Goal: Transaction & Acquisition: Purchase product/service

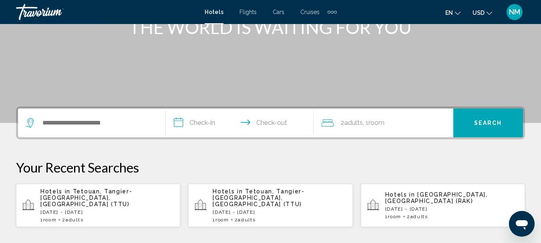
scroll to position [118, 0]
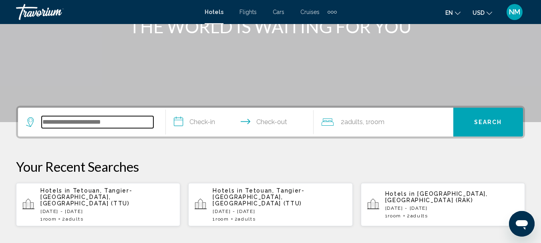
click at [141, 125] on input "Search widget" at bounding box center [98, 122] width 112 height 12
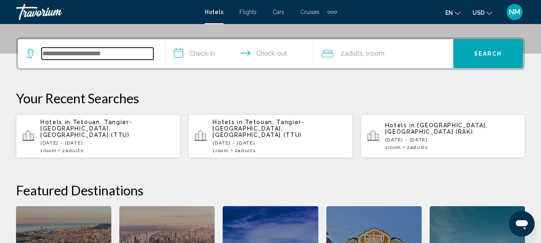
scroll to position [198, 0]
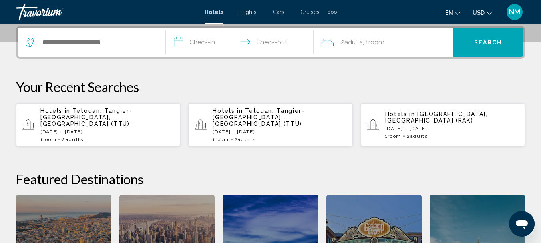
click at [141, 129] on p "[DATE] - [DATE]" at bounding box center [106, 132] width 133 height 6
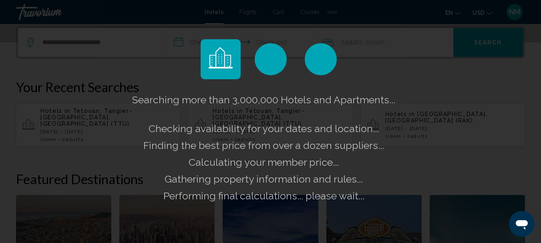
click at [141, 125] on div "Searching more than 3,000,000 Hotels and Apartments... Checking availability fo…" at bounding box center [270, 147] width 280 height 113
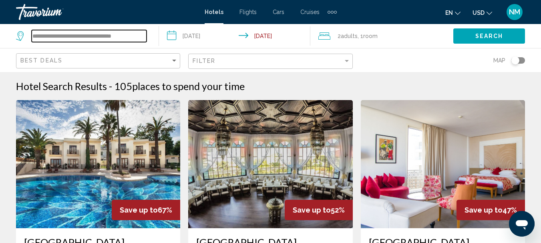
click at [96, 37] on input "**********" at bounding box center [89, 36] width 115 height 12
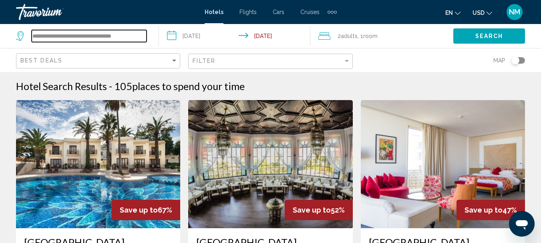
click at [96, 37] on input "**********" at bounding box center [89, 36] width 115 height 12
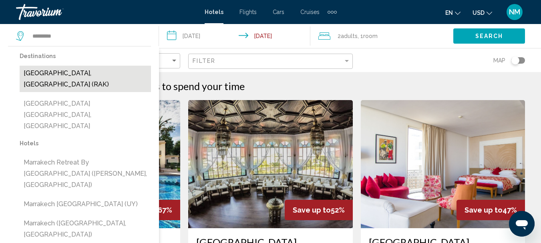
click at [83, 71] on button "[GEOGRAPHIC_DATA], [GEOGRAPHIC_DATA] (RAK)" at bounding box center [85, 79] width 131 height 26
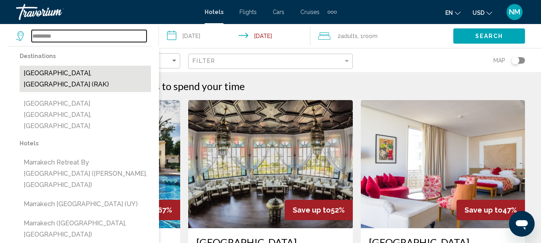
type input "**********"
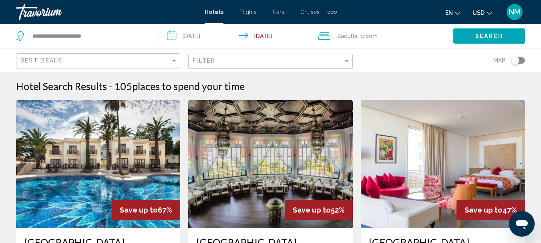
click at [209, 36] on input "**********" at bounding box center [236, 37] width 154 height 26
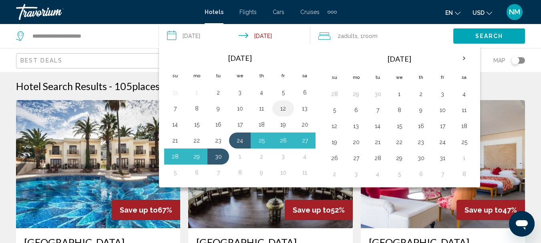
click at [280, 108] on button "12" at bounding box center [282, 108] width 13 height 11
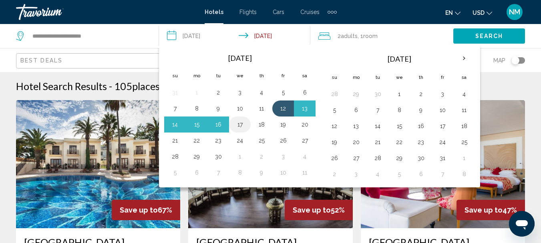
click at [240, 122] on button "17" at bounding box center [239, 124] width 13 height 11
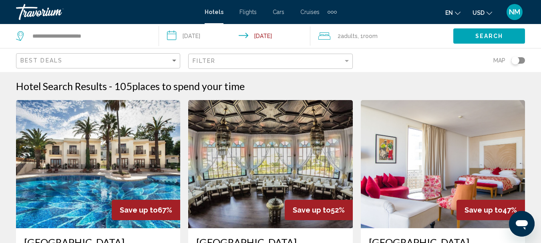
click at [266, 34] on input "**********" at bounding box center [236, 37] width 154 height 26
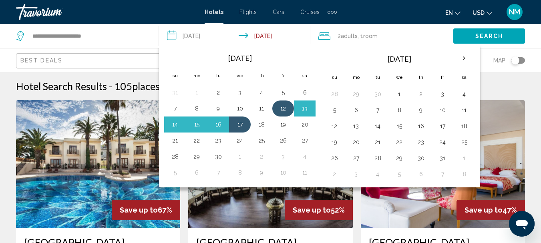
click at [287, 104] on button "12" at bounding box center [282, 108] width 13 height 11
click at [216, 125] on button "16" at bounding box center [218, 124] width 13 height 11
type input "**********"
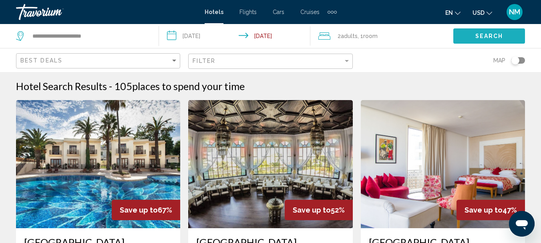
click at [492, 31] on button "Search" at bounding box center [489, 35] width 72 height 15
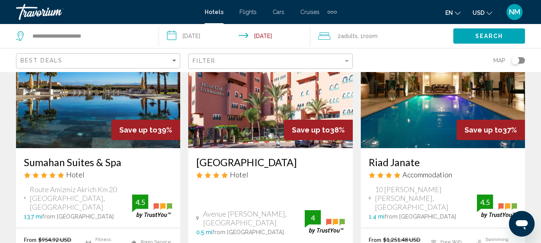
scroll to position [1019, 0]
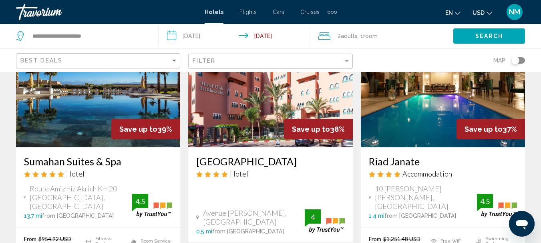
click at [339, 57] on div "Filter" at bounding box center [270, 61] width 157 height 15
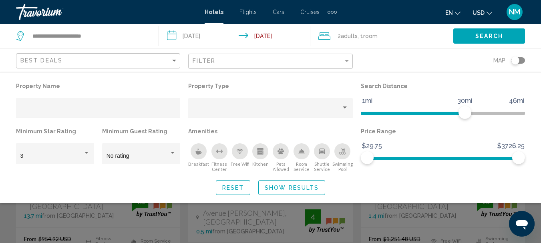
click at [339, 57] on div "Filter" at bounding box center [270, 61] width 157 height 15
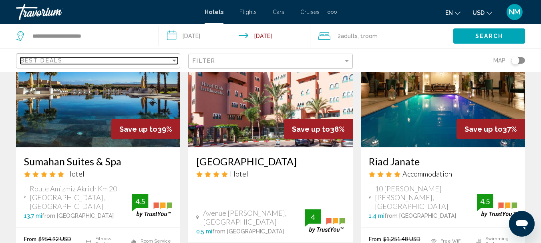
click at [171, 59] on div "Sort by" at bounding box center [173, 60] width 7 height 6
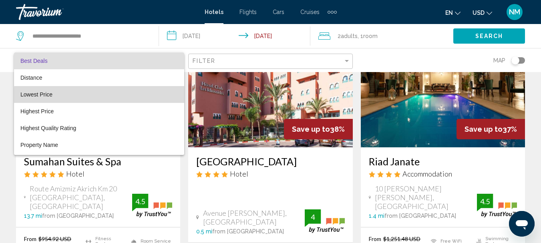
click at [118, 97] on span "Lowest Price" at bounding box center [98, 94] width 157 height 17
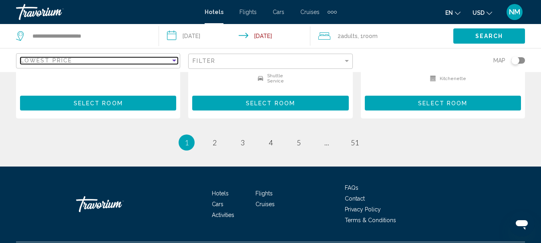
scroll to position [1168, 0]
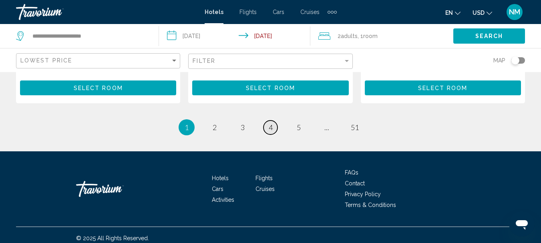
click at [269, 123] on span "4" at bounding box center [270, 127] width 4 height 9
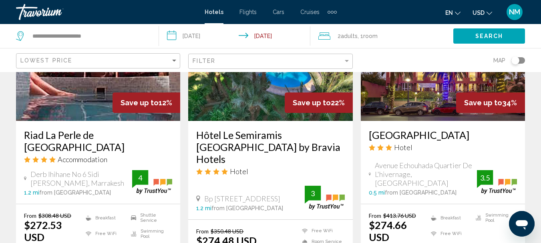
scroll to position [1002, 0]
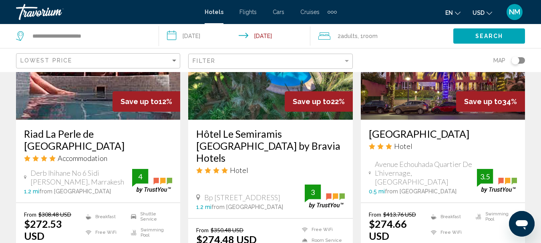
click at [259, 128] on h3 "Hôtel Le Semiramis [GEOGRAPHIC_DATA] by Bravia Hotels" at bounding box center [270, 146] width 148 height 36
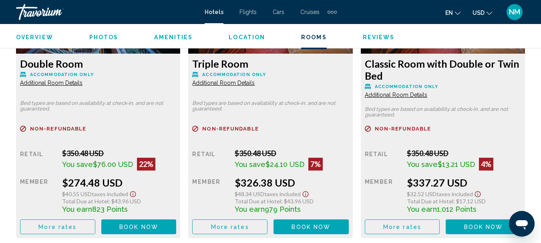
scroll to position [1302, 0]
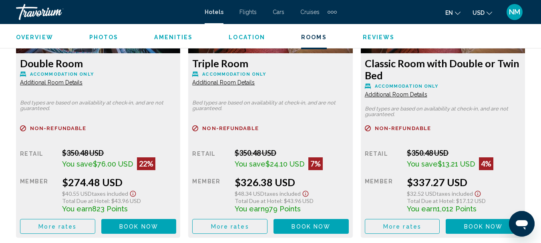
click at [82, 86] on span "Additional Room Details" at bounding box center [51, 82] width 62 height 6
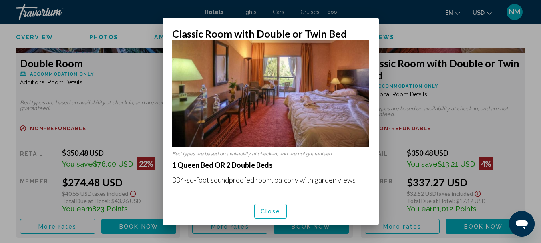
scroll to position [41, 0]
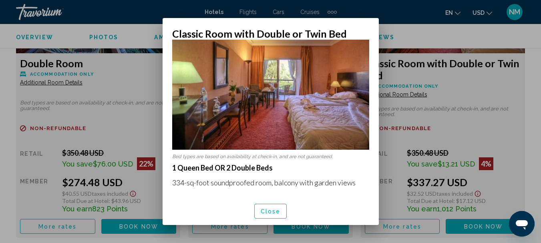
click at [422, 43] on div at bounding box center [270, 121] width 541 height 243
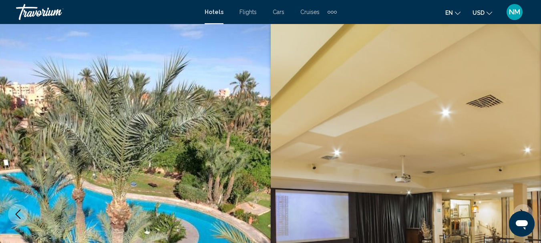
scroll to position [1302, 0]
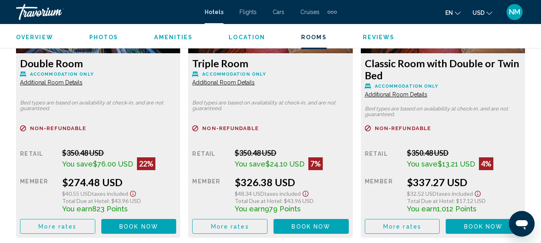
click at [63, 79] on span "Additional Room Details" at bounding box center [51, 82] width 62 height 6
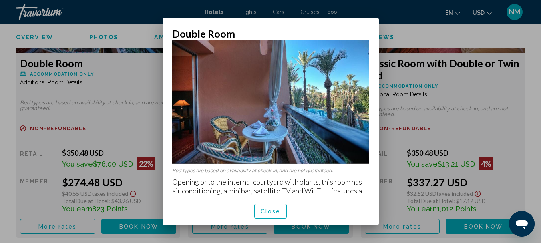
scroll to position [13, 0]
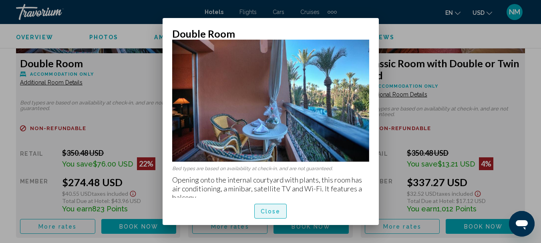
click at [276, 210] on span "Close" at bounding box center [270, 211] width 20 height 6
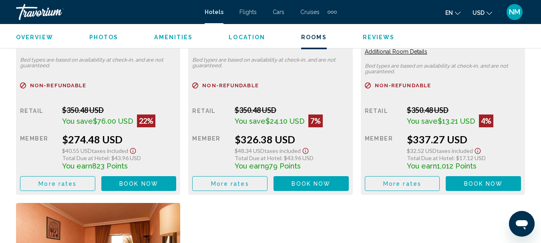
scroll to position [1346, 0]
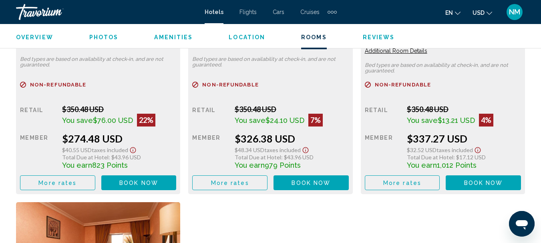
click at [509, 11] on span "NM" at bounding box center [514, 12] width 11 height 8
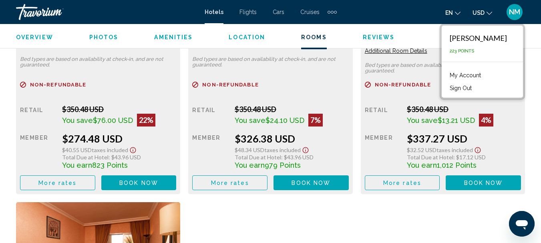
click at [462, 76] on link "My Account" at bounding box center [464, 75] width 39 height 10
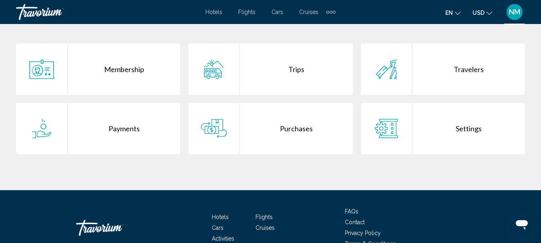
scroll to position [163, 0]
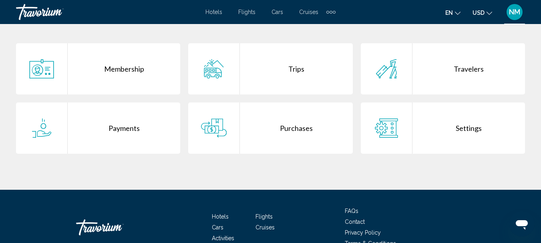
click at [288, 70] on div "Trips" at bounding box center [296, 68] width 112 height 51
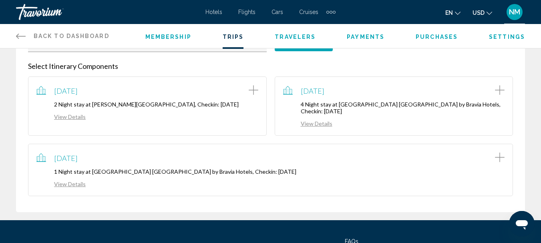
scroll to position [137, 0]
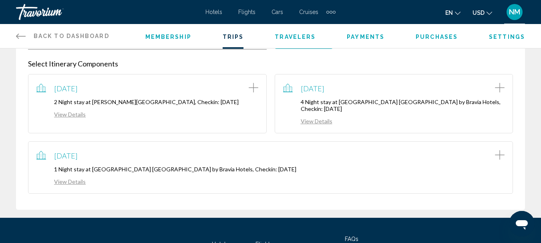
click at [325, 123] on link "View Details" at bounding box center [307, 121] width 49 height 7
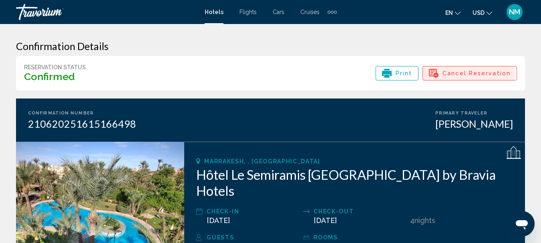
click at [451, 69] on span "Cancel Reservation" at bounding box center [476, 73] width 68 height 14
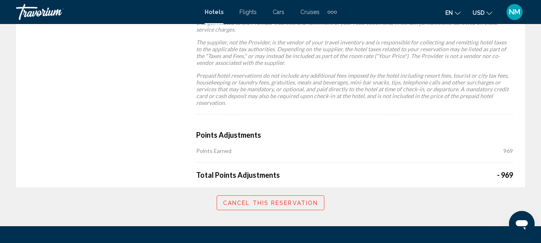
scroll to position [683, 0]
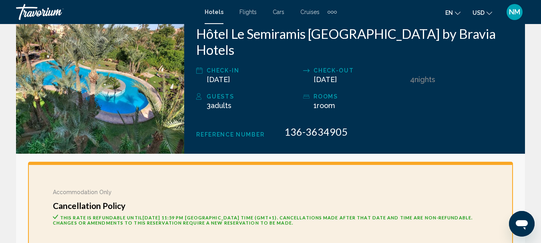
scroll to position [106, 0]
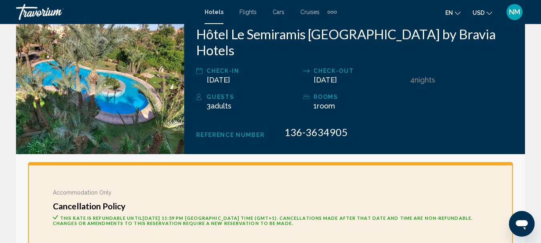
click at [58, 162] on div "Accommodation Only Cancellation Policy This rate is refundable until [DATE] 11:…" at bounding box center [270, 209] width 485 height 94
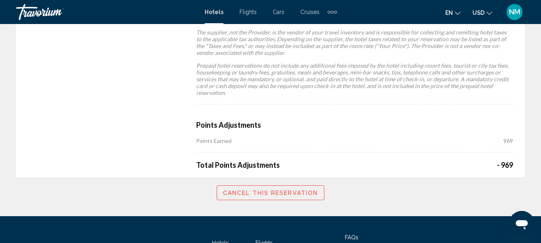
scroll to position [693, 0]
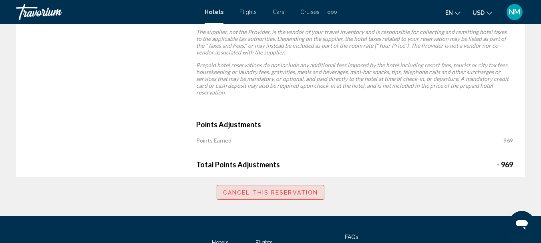
click at [275, 189] on span "Cancel this reservation" at bounding box center [270, 192] width 95 height 6
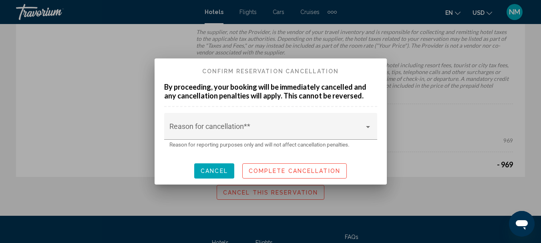
scroll to position [0, 0]
click at [309, 123] on div "Reason for cancellation* *" at bounding box center [270, 128] width 202 height 21
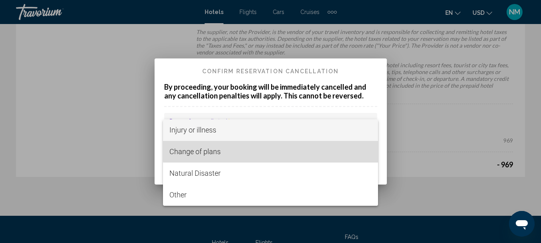
click at [285, 147] on span "Change of plans" at bounding box center [270, 152] width 202 height 22
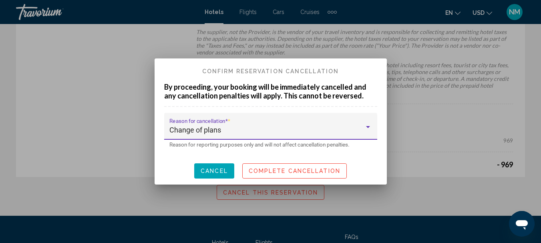
click at [296, 169] on span "Complete Cancellation" at bounding box center [294, 171] width 92 height 6
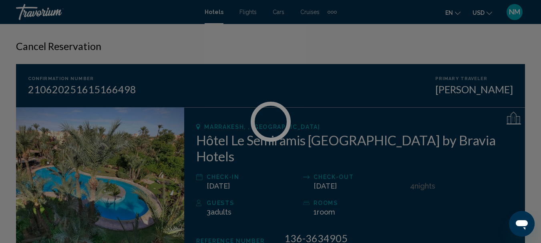
scroll to position [693, 0]
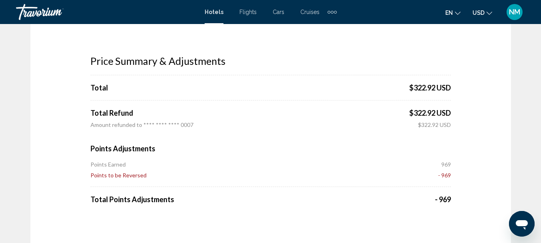
scroll to position [68, 0]
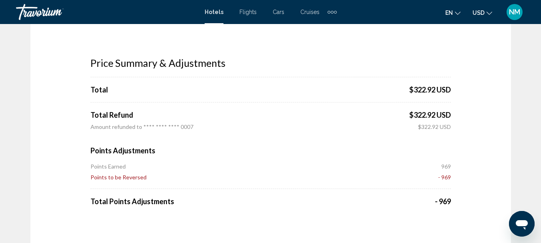
click at [511, 9] on span "NM" at bounding box center [514, 12] width 11 height 8
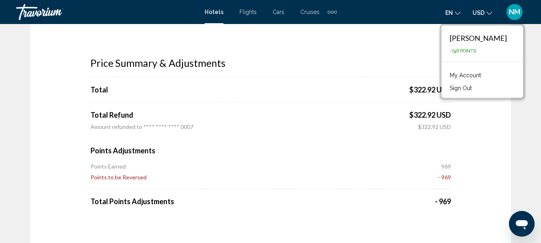
click at [461, 71] on link "My Account" at bounding box center [464, 75] width 39 height 10
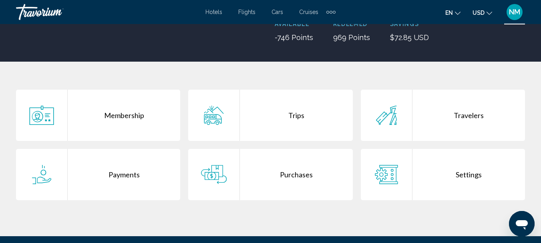
scroll to position [121, 0]
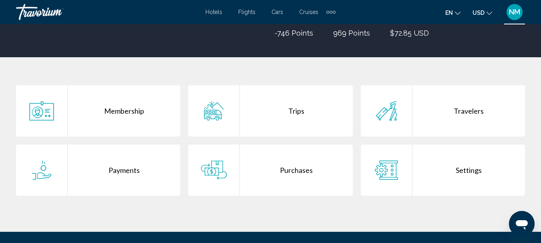
click at [292, 117] on div "Trips" at bounding box center [296, 110] width 112 height 51
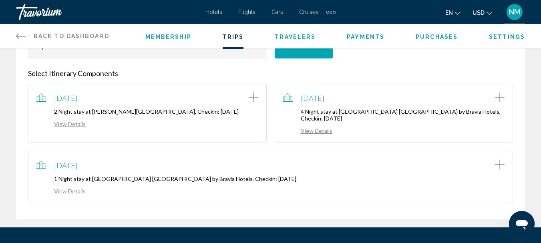
scroll to position [128, 0]
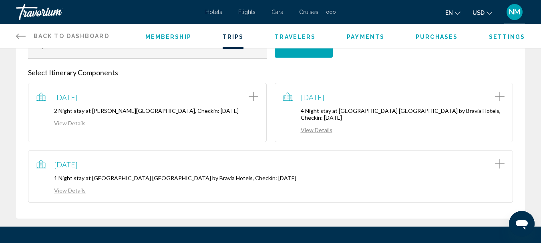
click at [321, 127] on link "View Details" at bounding box center [307, 129] width 49 height 7
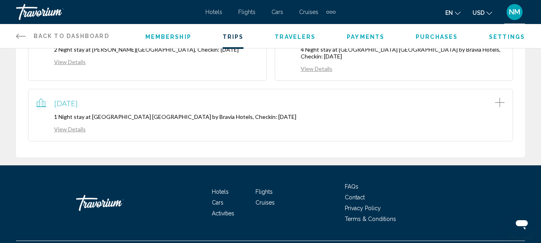
scroll to position [190, 0]
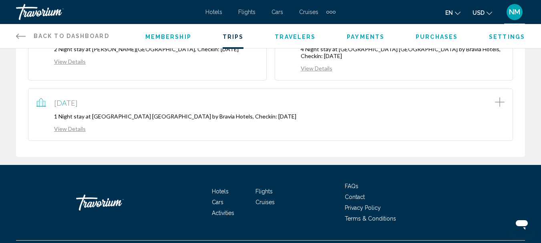
click at [77, 130] on link "View Details" at bounding box center [60, 128] width 49 height 7
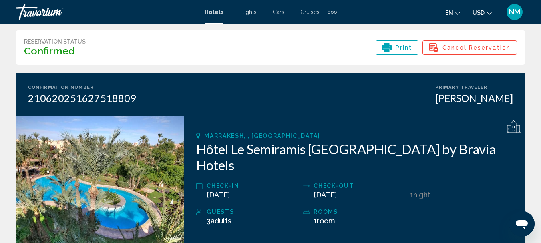
scroll to position [25, 0]
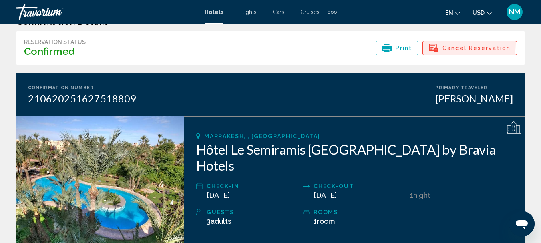
click at [458, 43] on span "Cancel Reservation" at bounding box center [476, 48] width 68 height 14
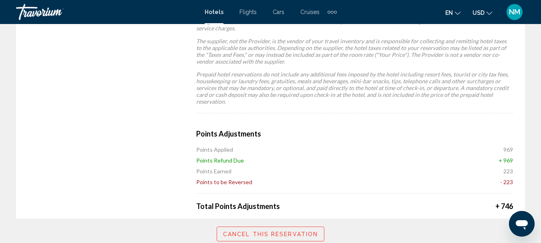
scroll to position [697, 0]
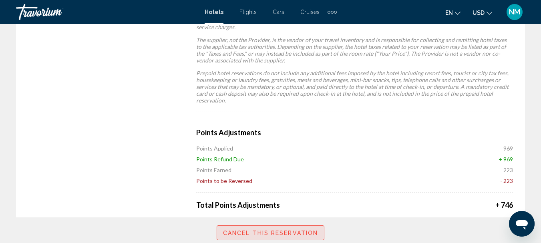
click at [302, 225] on button "Cancel this reservation" at bounding box center [270, 232] width 108 height 15
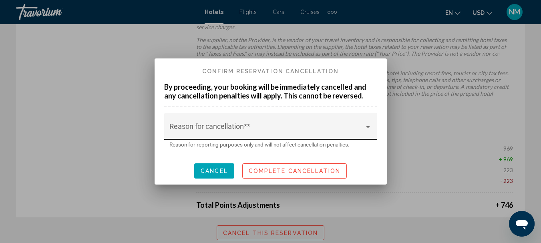
click at [283, 135] on div "Reason for cancellation* *" at bounding box center [270, 128] width 202 height 21
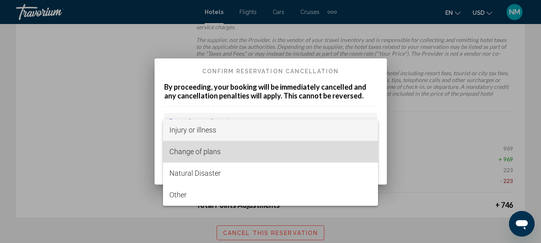
click at [267, 145] on span "Change of plans" at bounding box center [270, 152] width 202 height 22
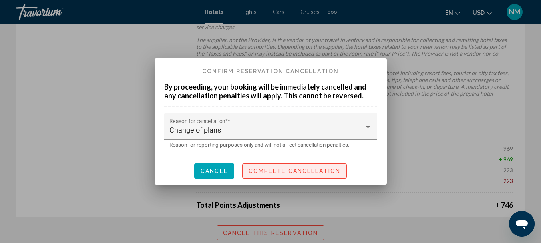
click at [289, 169] on span "Complete Cancellation" at bounding box center [294, 171] width 92 height 6
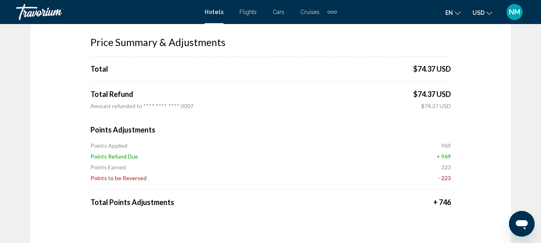
scroll to position [88, 0]
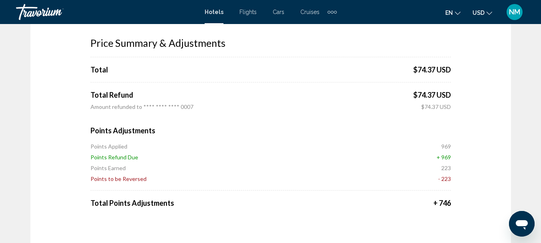
click at [516, 15] on span "NM" at bounding box center [514, 12] width 11 height 8
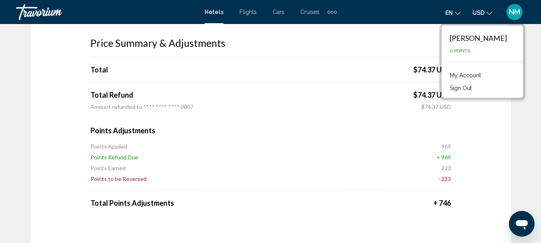
click at [354, 25] on div "Price Summary & Adjustments Total $74.37 USD Total Refund $74.37 USD Amount ref…" at bounding box center [270, 144] width 480 height 294
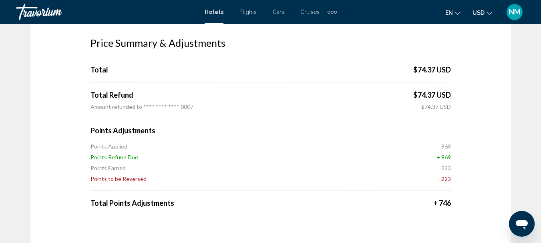
click at [216, 14] on span "Hotels" at bounding box center [213, 12] width 19 height 6
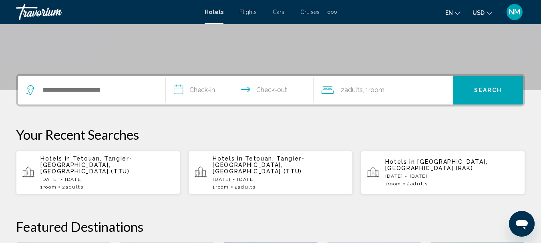
scroll to position [150, 0]
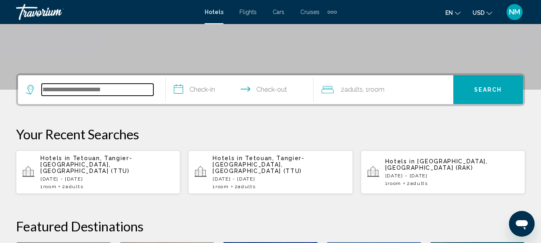
click at [122, 88] on input "Search widget" at bounding box center [98, 90] width 112 height 12
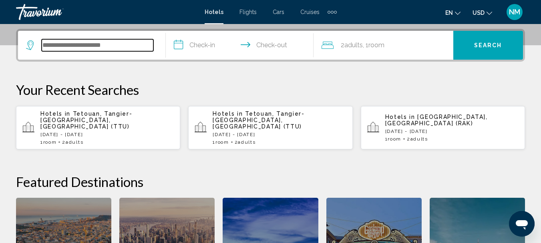
scroll to position [198, 0]
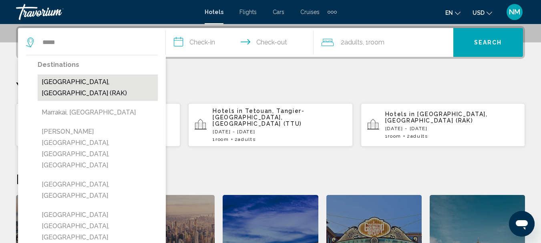
click at [127, 84] on button "[GEOGRAPHIC_DATA], [GEOGRAPHIC_DATA] (RAK)" at bounding box center [98, 87] width 120 height 26
type input "**********"
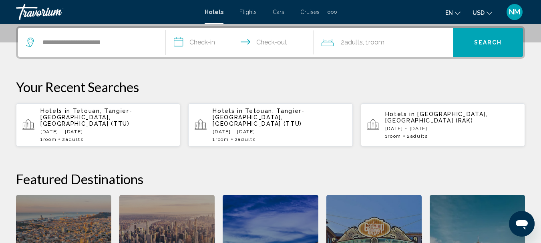
click at [206, 46] on input "**********" at bounding box center [241, 43] width 151 height 31
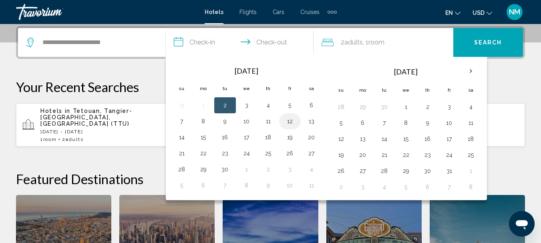
click at [288, 119] on button "12" at bounding box center [289, 121] width 13 height 11
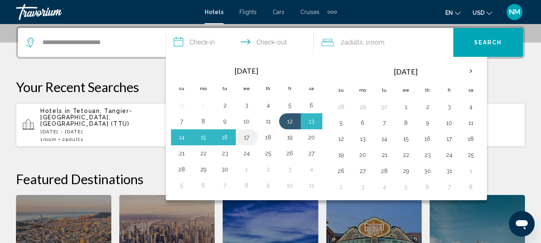
click at [250, 135] on button "17" at bounding box center [246, 137] width 13 height 11
type input "**********"
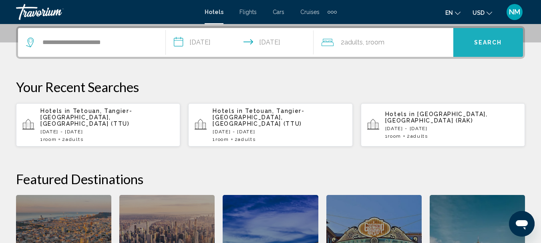
click at [476, 38] on button "Search" at bounding box center [488, 42] width 70 height 29
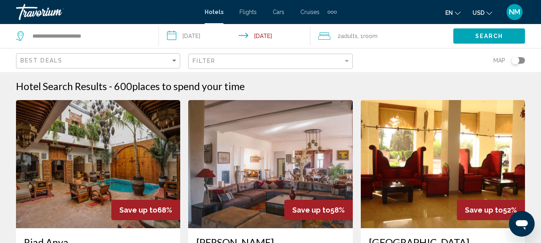
click at [514, 10] on span "NM" at bounding box center [514, 12] width 11 height 8
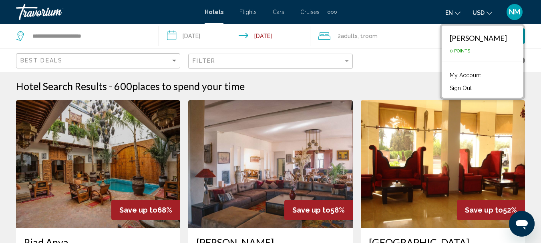
click at [238, 34] on input "**********" at bounding box center [236, 37] width 154 height 26
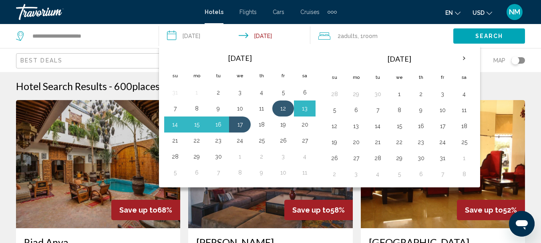
click at [280, 104] on button "12" at bounding box center [282, 108] width 13 height 11
click at [218, 122] on button "16" at bounding box center [218, 124] width 13 height 11
type input "**********"
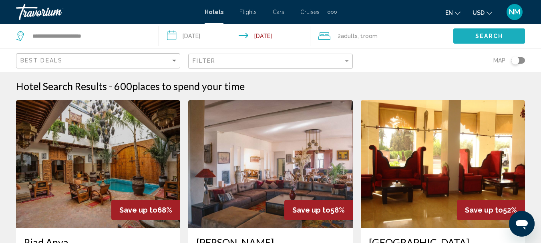
click at [476, 35] on span "Search" at bounding box center [489, 36] width 28 height 6
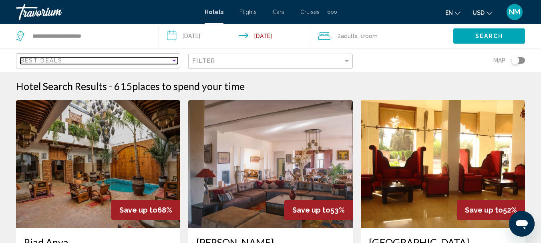
click at [160, 59] on div "Best Deals" at bounding box center [95, 60] width 150 height 6
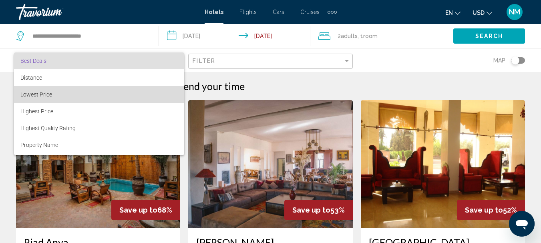
click at [142, 96] on span "Lowest Price" at bounding box center [98, 94] width 157 height 17
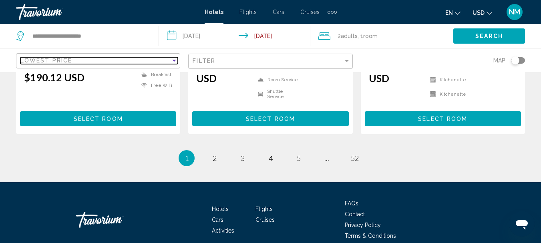
scroll to position [1168, 0]
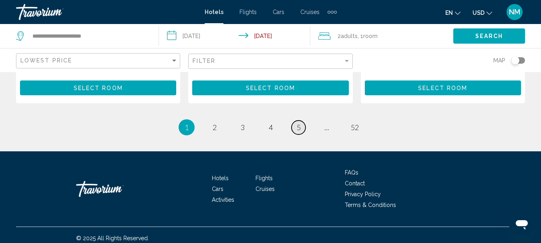
click at [295, 121] on link "page 5" at bounding box center [298, 127] width 14 height 14
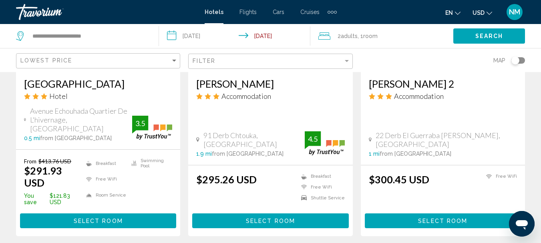
scroll to position [1044, 0]
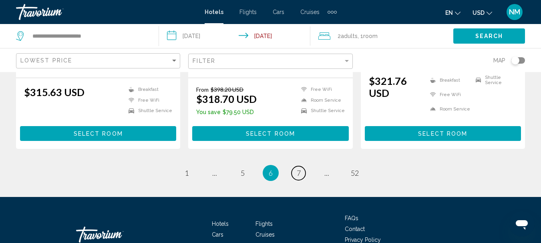
scroll to position [1149, 0]
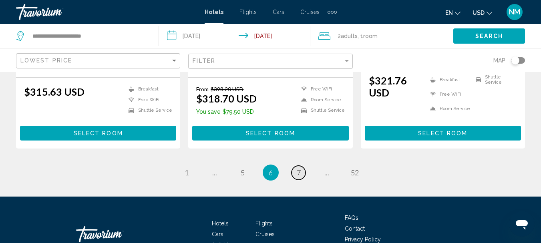
click at [301, 166] on link "page 7" at bounding box center [298, 173] width 14 height 14
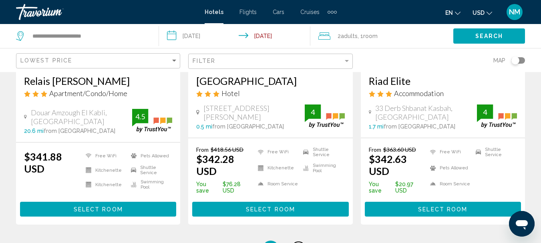
scroll to position [1096, 0]
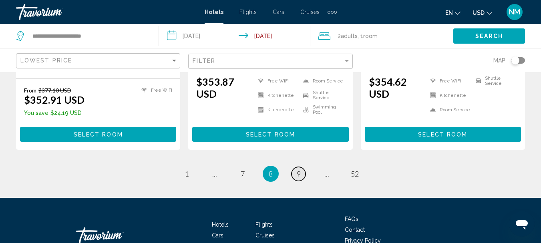
scroll to position [1180, 0]
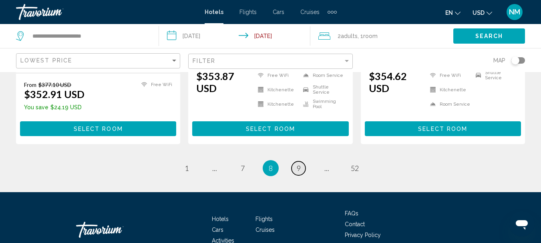
click at [299, 164] on span "9" at bounding box center [298, 168] width 4 height 9
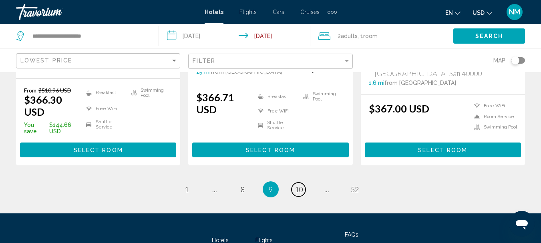
scroll to position [1189, 0]
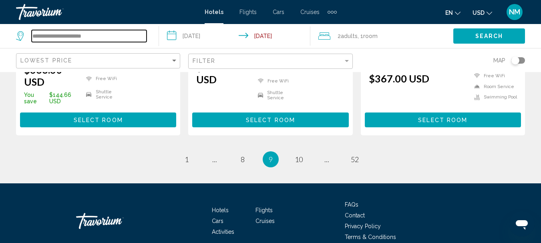
click at [124, 38] on input "**********" at bounding box center [89, 36] width 115 height 12
type input "*"
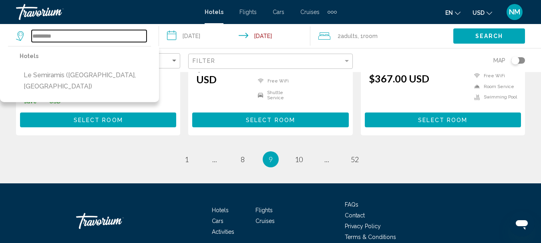
click at [108, 35] on input "*********" at bounding box center [89, 36] width 115 height 12
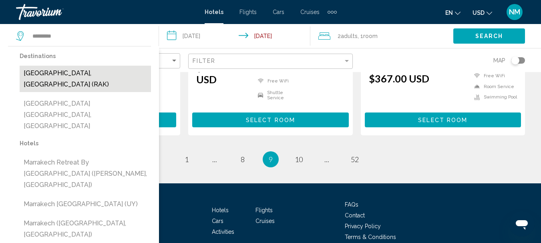
click at [106, 70] on button "[GEOGRAPHIC_DATA], [GEOGRAPHIC_DATA] (RAK)" at bounding box center [85, 79] width 131 height 26
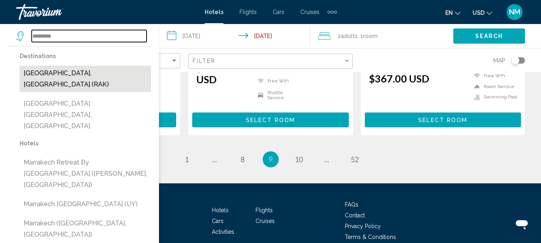
type input "**********"
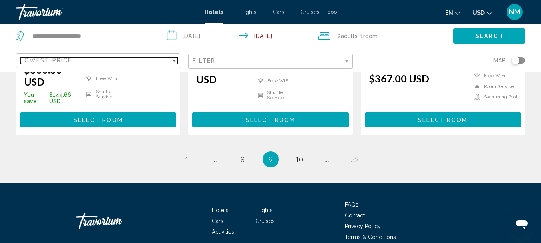
click at [132, 59] on div "Lowest Price" at bounding box center [95, 60] width 150 height 6
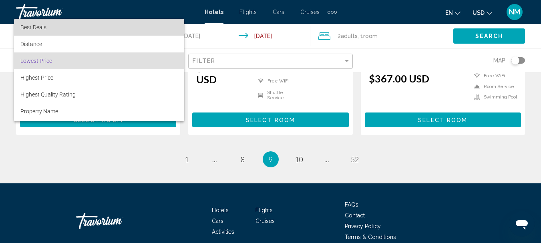
click at [123, 29] on span "Best Deals" at bounding box center [98, 27] width 157 height 17
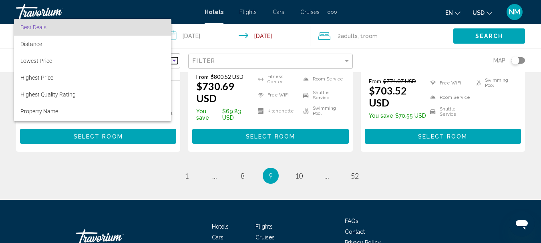
scroll to position [1180, 0]
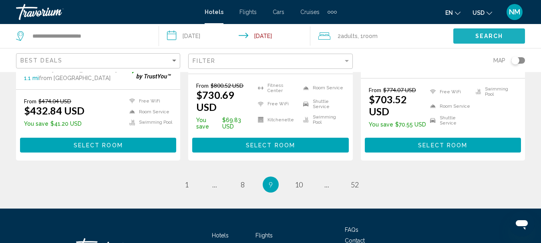
click at [480, 32] on button "Search" at bounding box center [489, 35] width 72 height 15
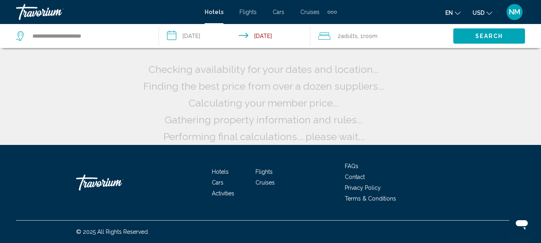
scroll to position [20, 0]
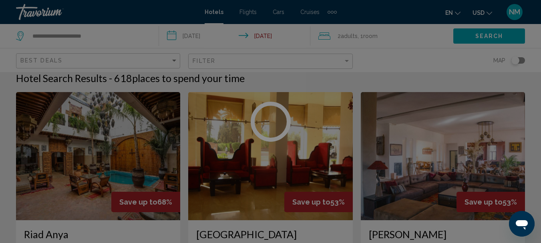
scroll to position [1180, 0]
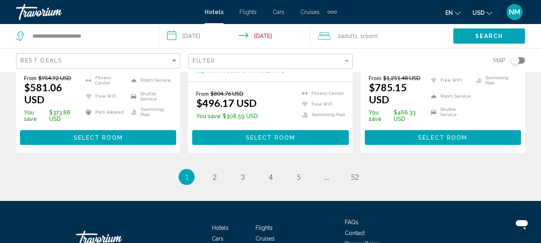
click at [394, 169] on ul "1 / 52 You're on page 1 page 2 page 3 page 4 page 5 page ... page 52" at bounding box center [270, 177] width 509 height 16
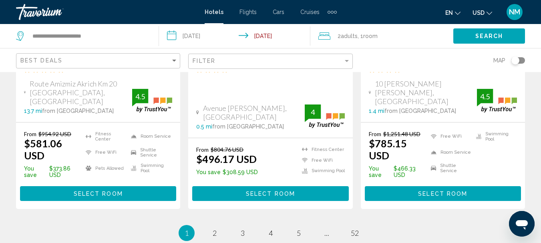
scroll to position [1156, 0]
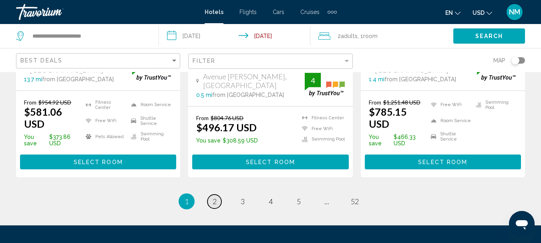
click at [215, 197] on span "2" at bounding box center [214, 201] width 4 height 9
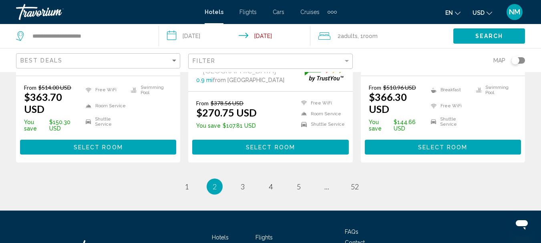
scroll to position [1202, 0]
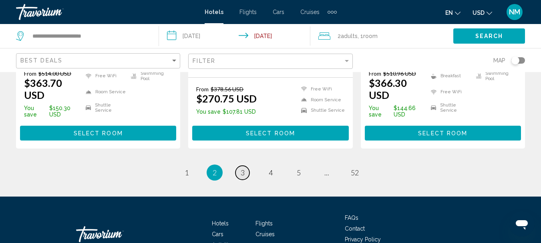
click at [242, 168] on span "3" at bounding box center [242, 172] width 4 height 9
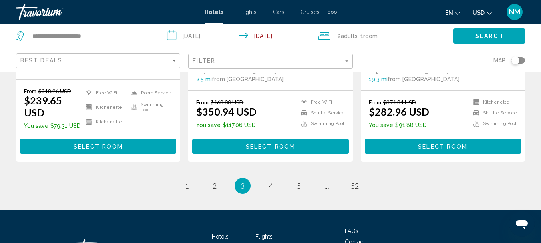
scroll to position [1161, 0]
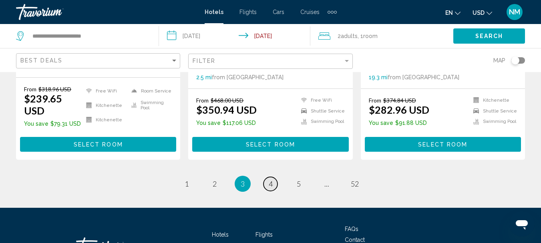
click at [272, 179] on span "4" at bounding box center [270, 183] width 4 height 9
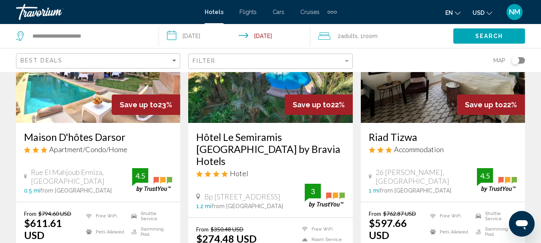
scroll to position [441, 0]
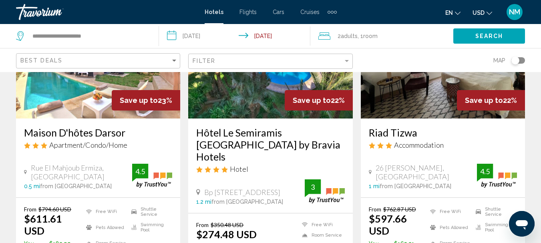
click at [240, 126] on h3 "Hôtel Le Semiramis [GEOGRAPHIC_DATA] by Bravia Hotels" at bounding box center [270, 144] width 148 height 36
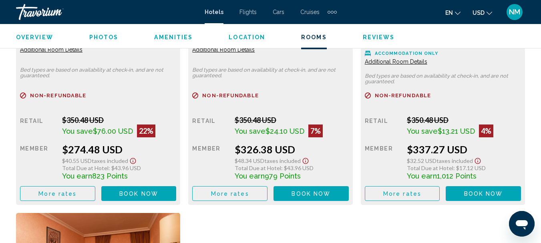
scroll to position [1336, 0]
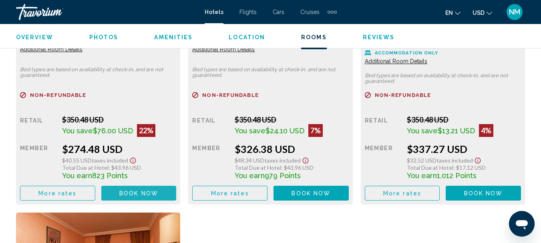
click at [145, 190] on span "Book now" at bounding box center [138, 193] width 39 height 6
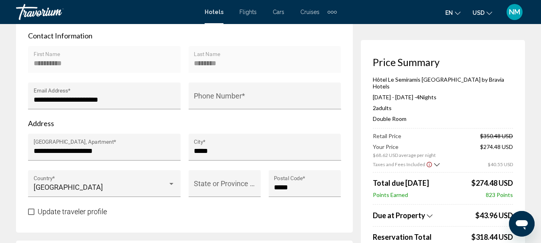
scroll to position [306, 0]
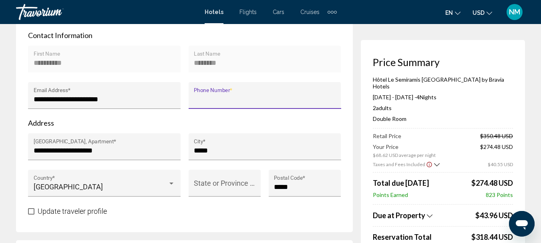
click at [236, 95] on input "Phone Number *" at bounding box center [265, 99] width 142 height 8
type input "**********"
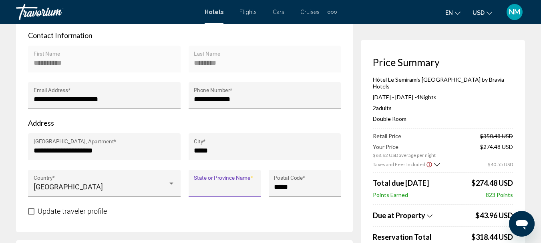
click at [219, 183] on input "State or Province Name *" at bounding box center [224, 187] width 61 height 8
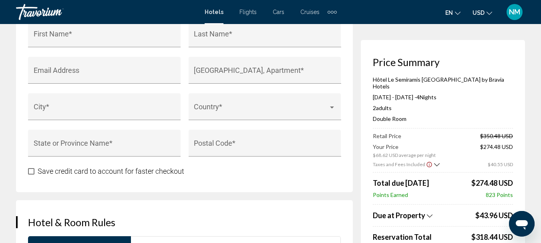
scroll to position [926, 0]
type input "******"
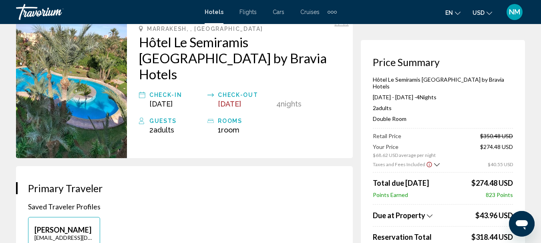
scroll to position [45, 0]
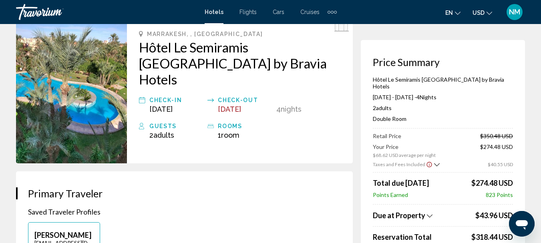
click at [210, 13] on span "Hotels" at bounding box center [213, 12] width 19 height 6
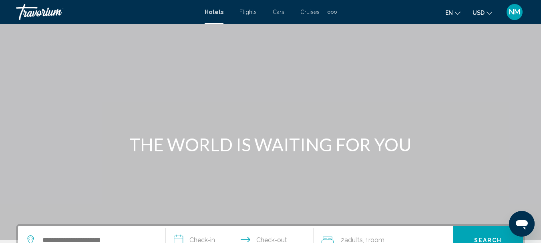
scroll to position [112, 0]
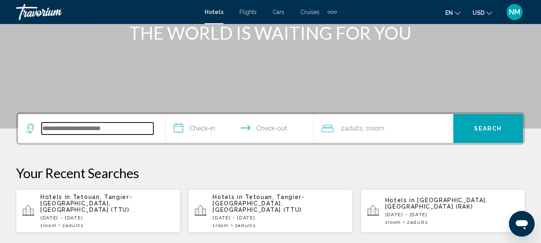
click at [104, 128] on input "Search widget" at bounding box center [98, 128] width 112 height 12
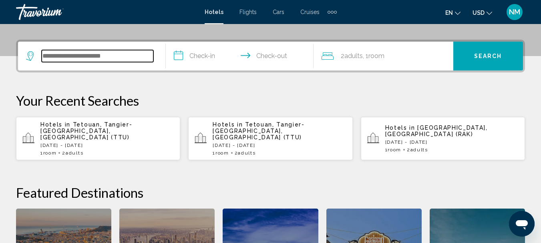
scroll to position [198, 0]
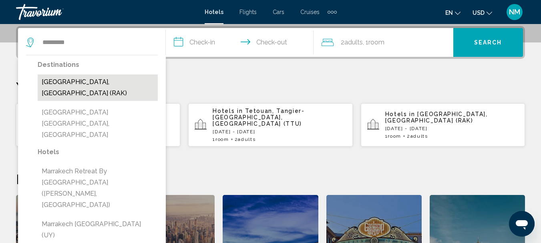
click at [99, 81] on button "[GEOGRAPHIC_DATA], [GEOGRAPHIC_DATA] (RAK)" at bounding box center [98, 87] width 120 height 26
type input "**********"
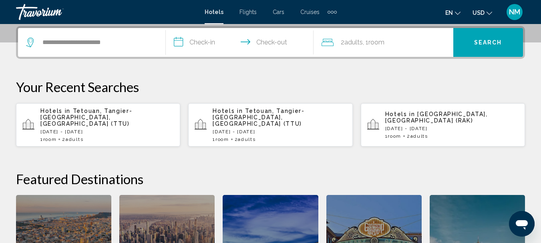
click at [212, 46] on input "**********" at bounding box center [241, 43] width 151 height 31
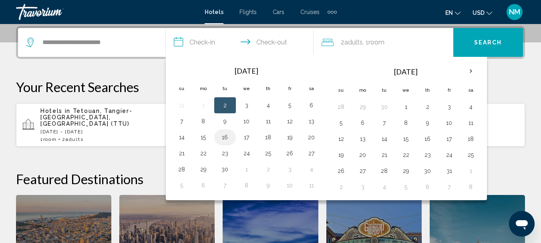
click at [226, 136] on button "16" at bounding box center [224, 137] width 13 height 11
click at [244, 138] on button "17" at bounding box center [246, 137] width 13 height 11
type input "**********"
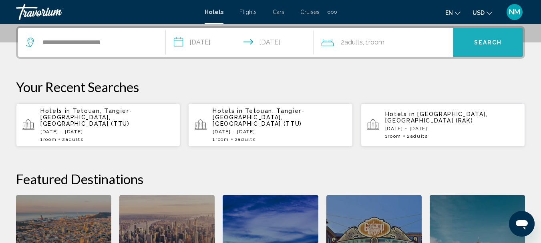
click at [481, 49] on button "Search" at bounding box center [488, 42] width 70 height 29
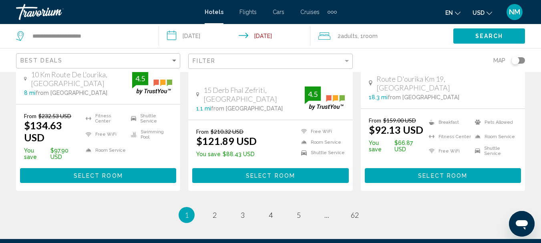
scroll to position [1193, 0]
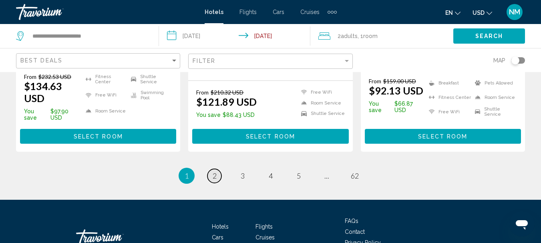
click at [215, 171] on span "2" at bounding box center [214, 175] width 4 height 9
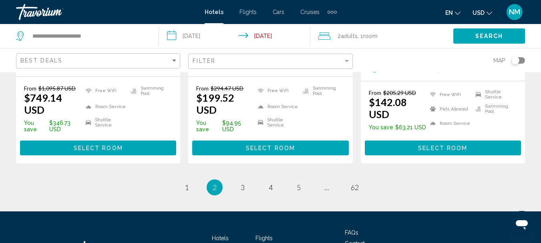
scroll to position [1193, 0]
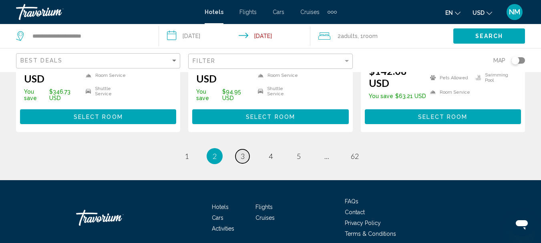
click at [245, 149] on link "page 3" at bounding box center [242, 156] width 14 height 14
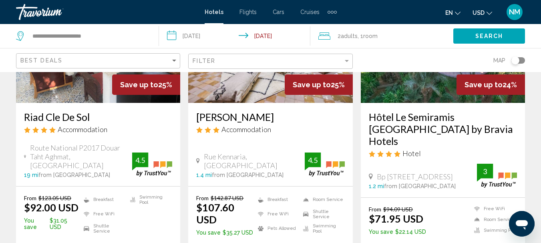
scroll to position [1031, 0]
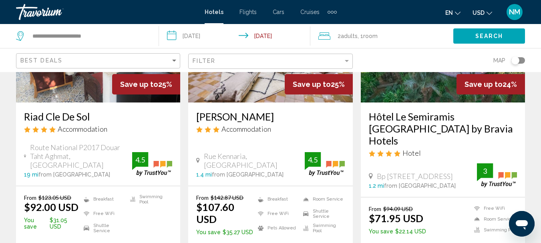
click at [212, 32] on input "**********" at bounding box center [236, 37] width 154 height 26
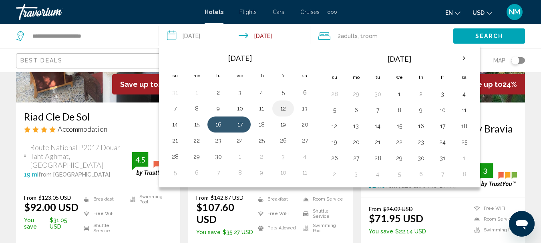
click at [281, 109] on button "12" at bounding box center [282, 108] width 13 height 11
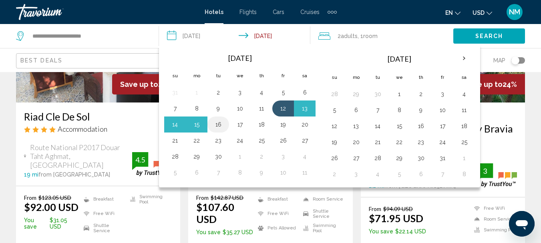
click at [221, 120] on button "16" at bounding box center [218, 124] width 13 height 11
type input "**********"
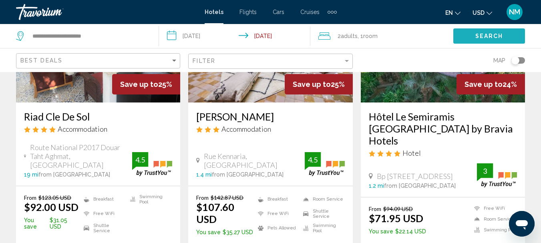
click at [476, 37] on span "Search" at bounding box center [489, 36] width 28 height 6
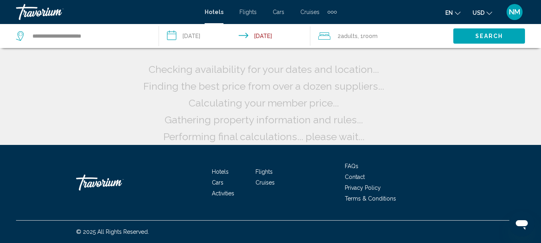
scroll to position [20, 0]
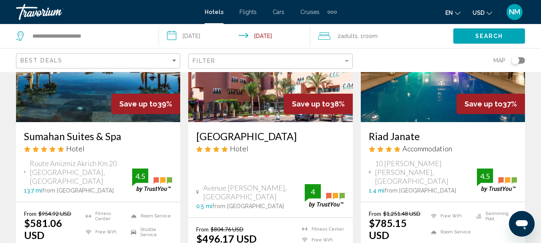
scroll to position [1194, 0]
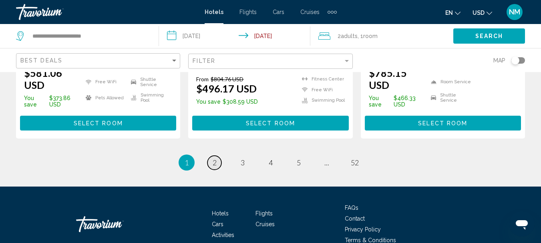
click at [214, 156] on link "page 2" at bounding box center [214, 163] width 14 height 14
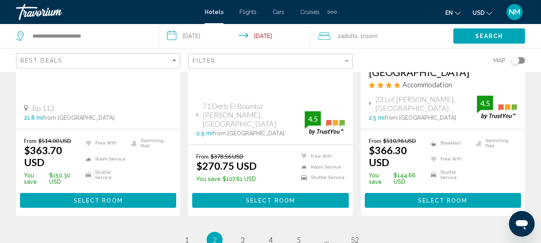
scroll to position [1142, 0]
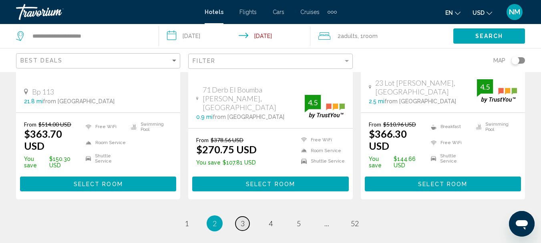
click at [243, 219] on span "3" at bounding box center [242, 223] width 4 height 9
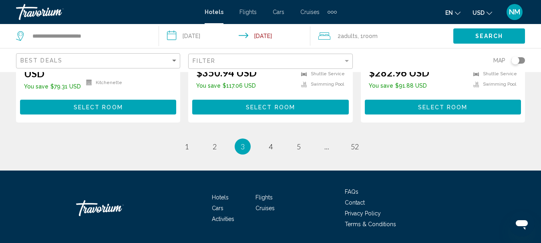
scroll to position [1200, 0]
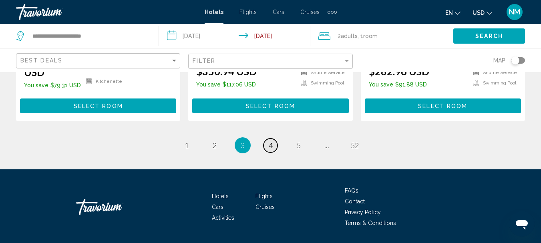
click at [268, 141] on span "4" at bounding box center [270, 145] width 4 height 9
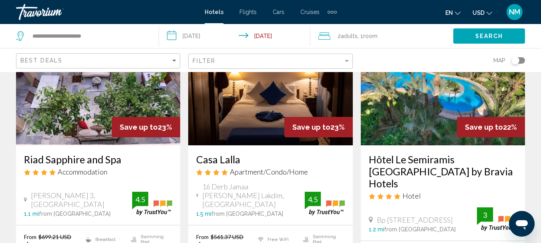
scroll to position [417, 0]
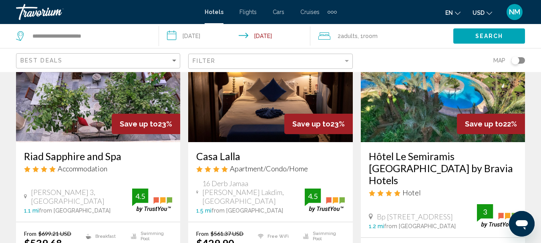
click at [406, 150] on h3 "Hôtel Le Semiramis [GEOGRAPHIC_DATA] by Bravia Hotels" at bounding box center [443, 168] width 148 height 36
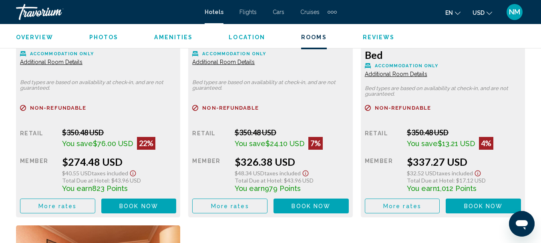
scroll to position [1328, 0]
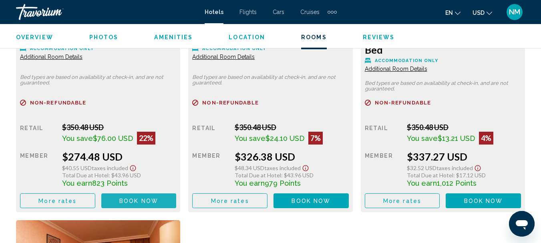
click at [149, 198] on span "Book now" at bounding box center [138, 201] width 39 height 6
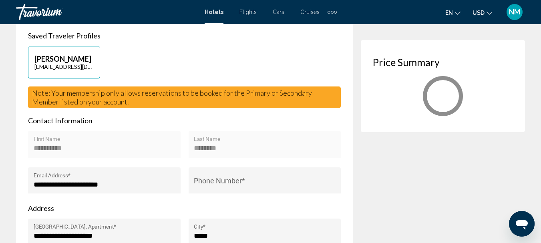
scroll to position [222, 0]
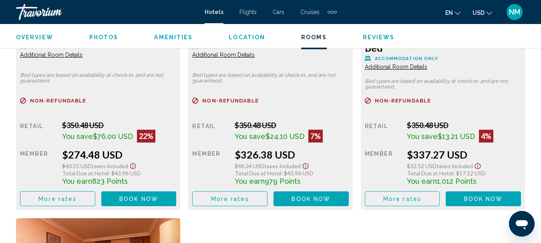
scroll to position [1331, 0]
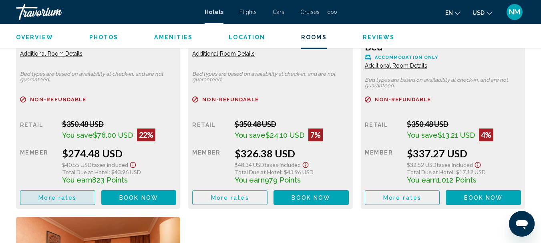
click at [63, 190] on button "More rates" at bounding box center [57, 197] width 75 height 15
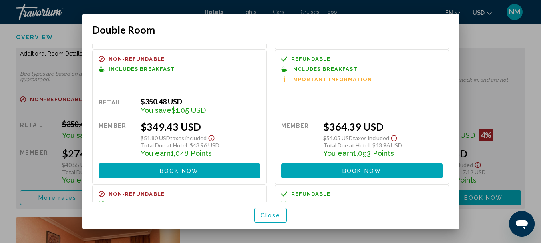
scroll to position [136, 0]
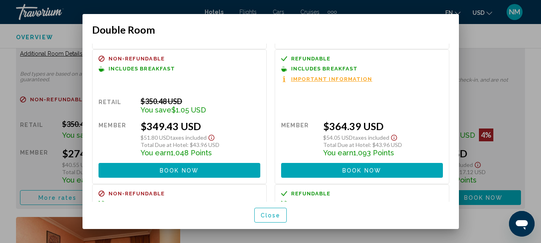
click at [415, 36] on div "Double Room Non-refundable Accommodation Only Retail $350.48 USD You save $76.0…" at bounding box center [270, 126] width 357 height 205
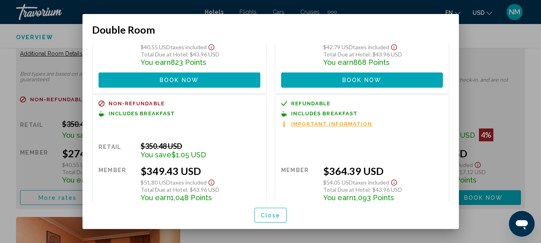
scroll to position [0, 0]
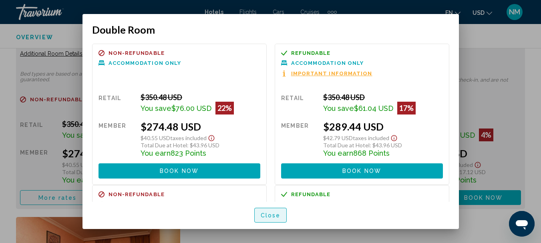
click at [274, 211] on button "Close" at bounding box center [270, 215] width 33 height 15
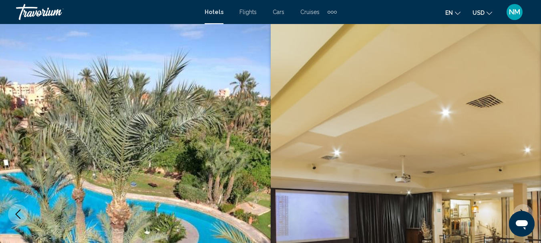
scroll to position [1331, 0]
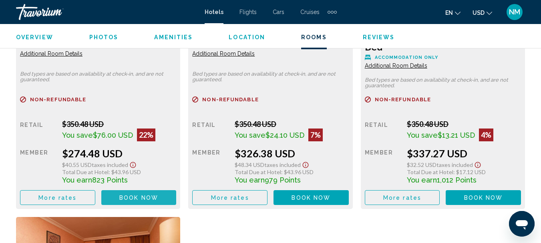
click at [146, 194] on span "Book now" at bounding box center [138, 197] width 39 height 6
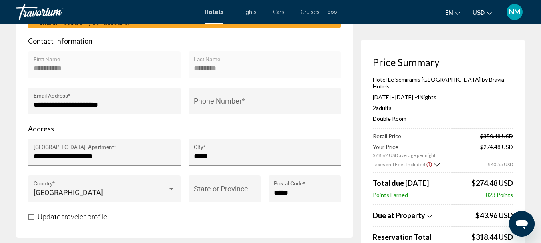
scroll to position [301, 0]
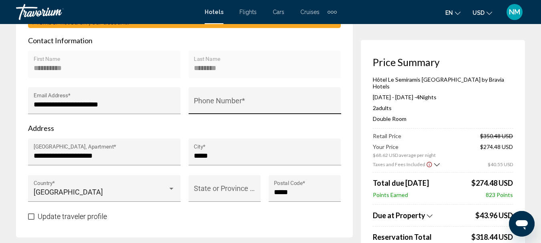
click at [252, 100] on input "Phone Number *" at bounding box center [265, 104] width 142 height 8
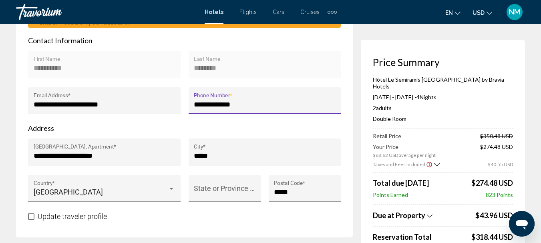
scroll to position [0, 0]
type input "**********"
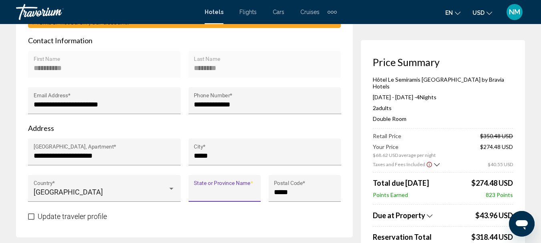
scroll to position [0, 0]
click at [234, 188] on input "State or Province Name *" at bounding box center [224, 192] width 61 height 8
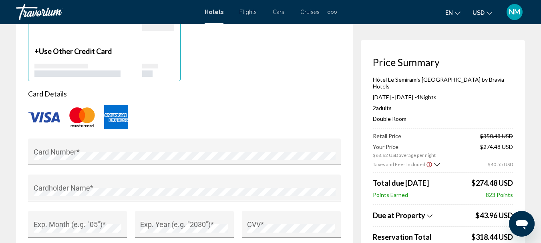
scroll to position [680, 0]
type input "******"
click at [83, 110] on img "Main content" at bounding box center [82, 116] width 32 height 26
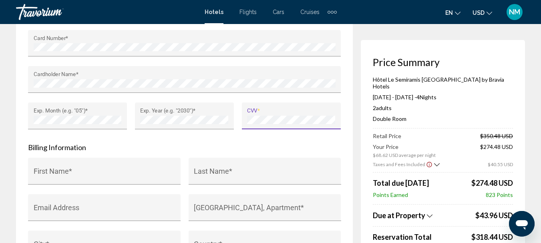
scroll to position [788, 0]
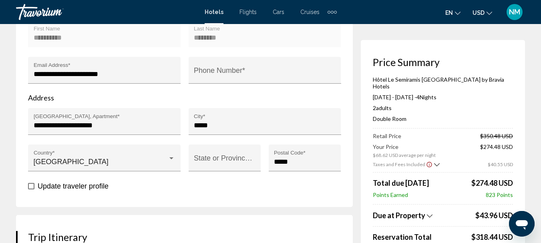
scroll to position [333, 0]
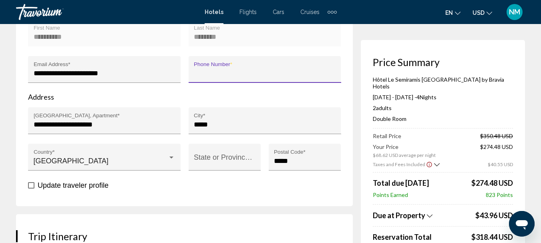
click at [236, 69] on input "Phone Number *" at bounding box center [265, 73] width 142 height 8
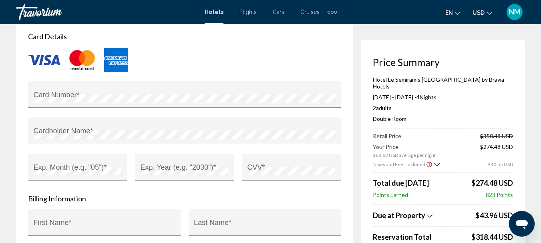
scroll to position [737, 0]
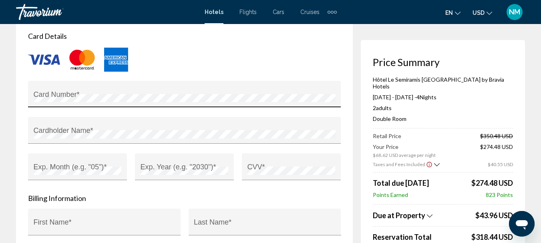
type input "**********"
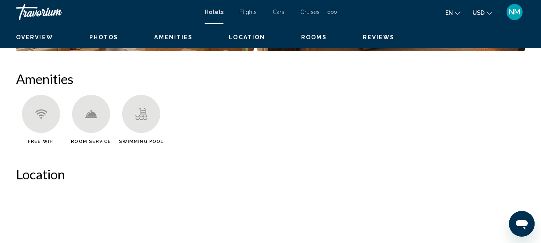
scroll to position [92, 0]
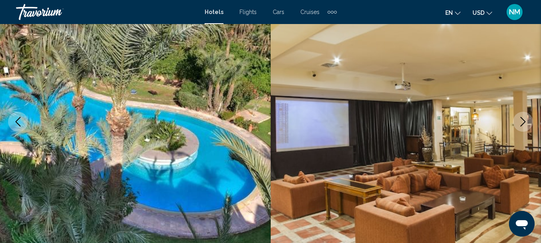
click at [218, 14] on span "Hotels" at bounding box center [213, 12] width 19 height 6
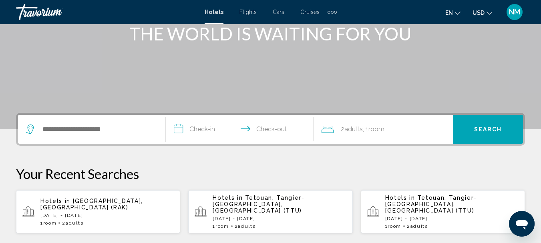
scroll to position [121, 0]
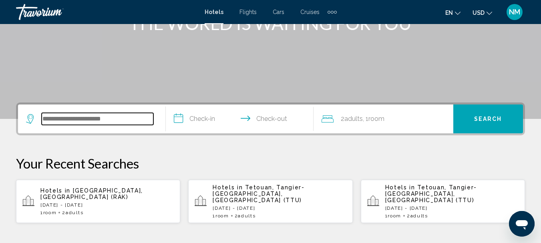
click at [111, 120] on input "Search widget" at bounding box center [98, 119] width 112 height 12
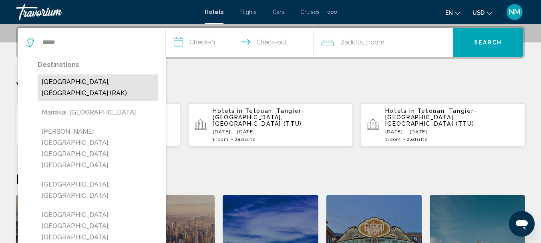
click at [96, 81] on button "[GEOGRAPHIC_DATA], [GEOGRAPHIC_DATA] (RAK)" at bounding box center [98, 87] width 120 height 26
type input "**********"
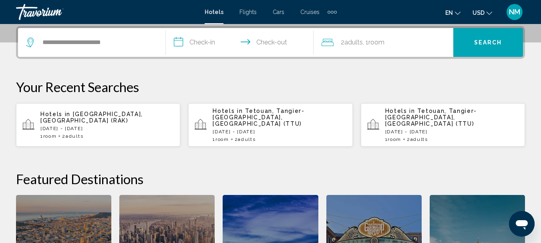
click at [219, 44] on input "**********" at bounding box center [241, 43] width 151 height 31
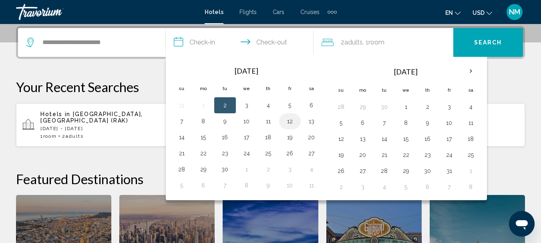
click at [293, 122] on button "12" at bounding box center [289, 121] width 13 height 11
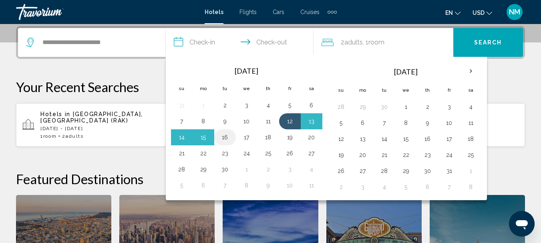
click at [229, 134] on button "16" at bounding box center [224, 137] width 13 height 11
type input "**********"
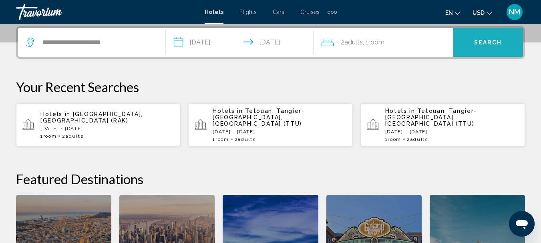
click at [488, 44] on span "Search" at bounding box center [488, 43] width 28 height 6
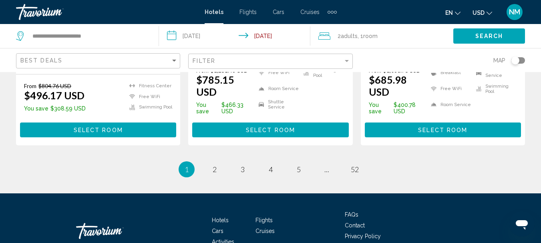
scroll to position [1198, 0]
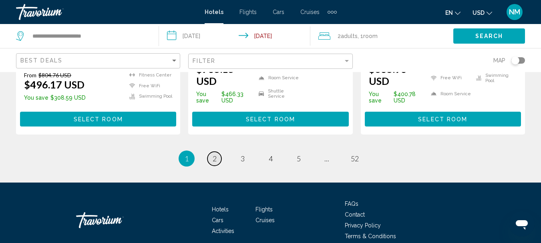
click at [216, 154] on span "2" at bounding box center [214, 158] width 4 height 9
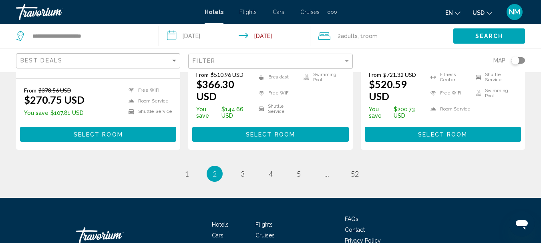
scroll to position [1202, 0]
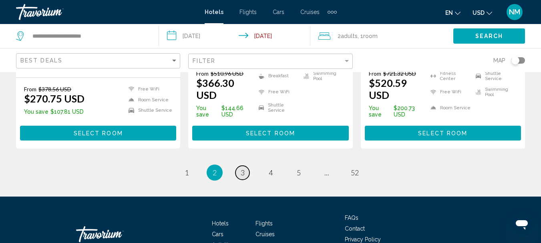
click at [242, 168] on span "3" at bounding box center [242, 172] width 4 height 9
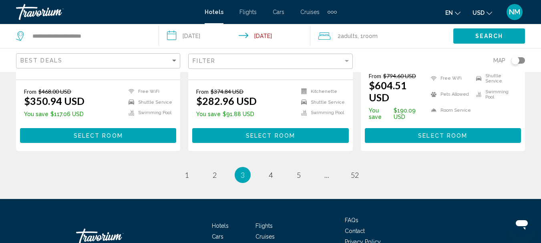
scroll to position [1175, 0]
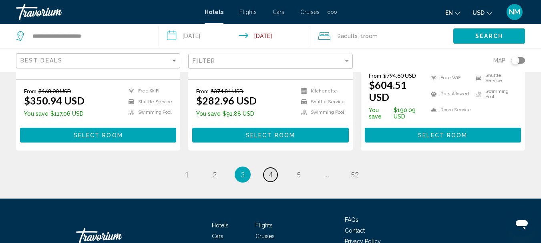
click at [270, 170] on span "4" at bounding box center [270, 174] width 4 height 9
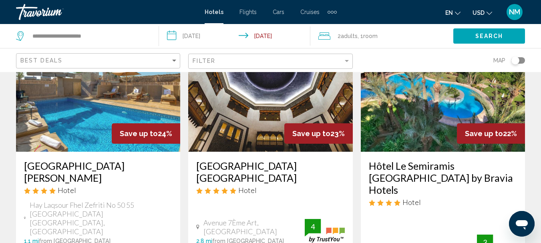
scroll to position [77, 0]
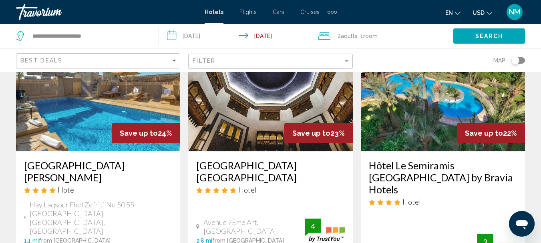
click at [383, 176] on h3 "Hôtel Le Semiramis [GEOGRAPHIC_DATA] by Bravia Hotels" at bounding box center [443, 177] width 148 height 36
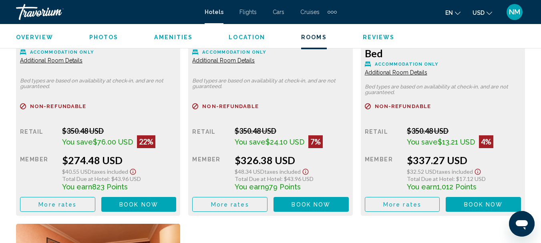
scroll to position [1325, 0]
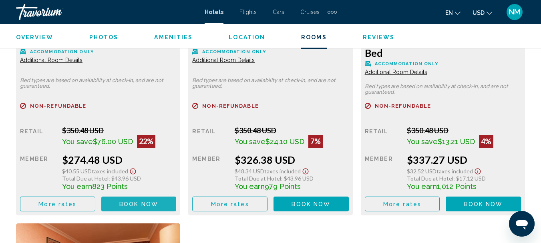
click at [141, 196] on button "Book now No longer available" at bounding box center [138, 203] width 75 height 15
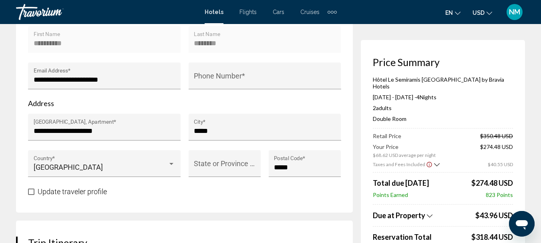
scroll to position [327, 0]
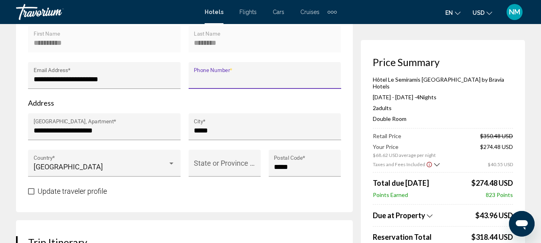
click at [258, 75] on input "Phone Number *" at bounding box center [265, 79] width 142 height 8
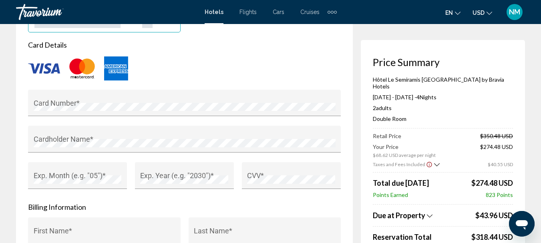
scroll to position [727, 0]
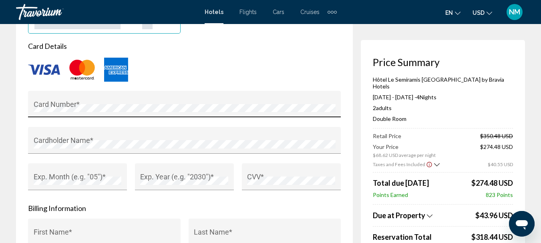
type input "**********"
click at [114, 96] on div "Card Number *" at bounding box center [185, 106] width 302 height 21
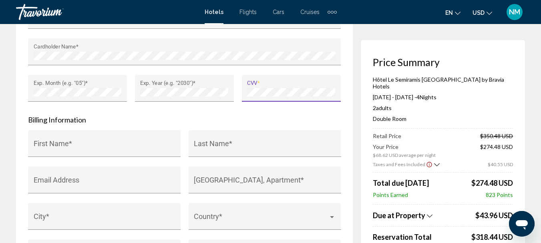
scroll to position [816, 0]
click at [138, 143] on input "First Name *" at bounding box center [105, 147] width 142 height 8
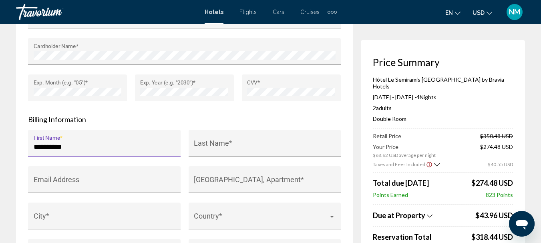
type input "**********"
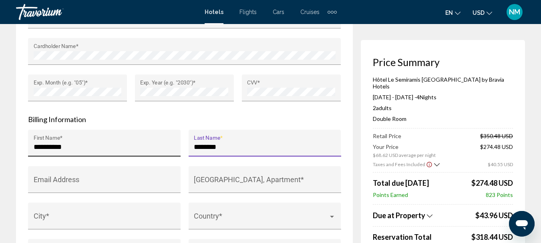
type input "********"
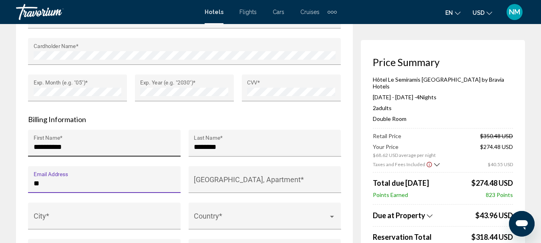
type input "*"
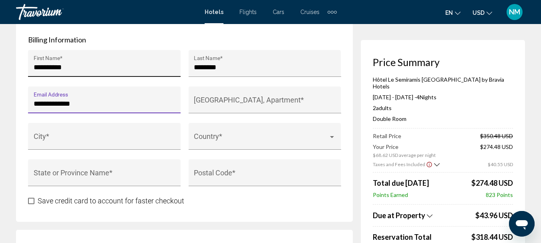
scroll to position [895, 0]
type input "**********"
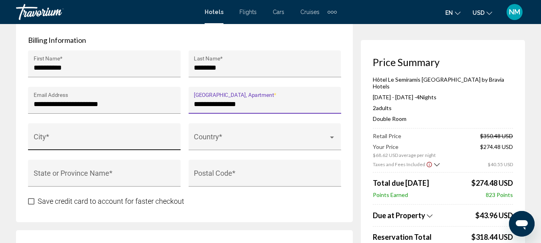
type input "**********"
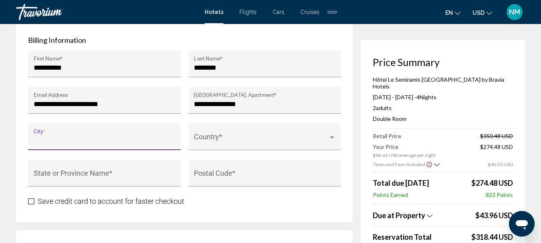
click at [91, 136] on input "City *" at bounding box center [105, 140] width 142 height 8
type input "******"
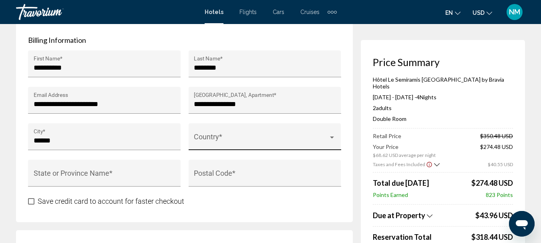
click at [219, 140] on div "Country *" at bounding box center [265, 139] width 142 height 21
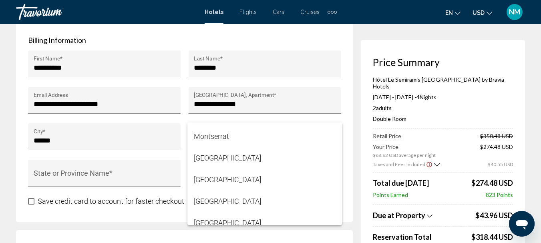
scroll to position [3282, 0]
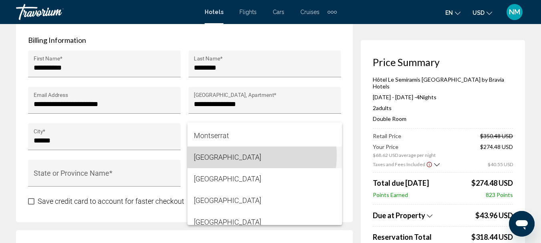
click at [240, 155] on span "[GEOGRAPHIC_DATA]" at bounding box center [265, 157] width 142 height 22
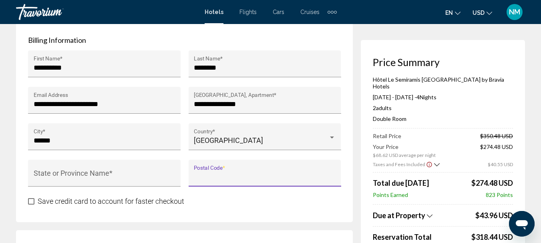
click at [239, 173] on input "Postal Code *" at bounding box center [265, 177] width 142 height 8
type input "*****"
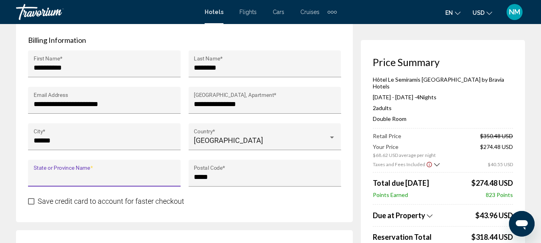
click at [152, 173] on input "State or Province Name *" at bounding box center [105, 177] width 142 height 8
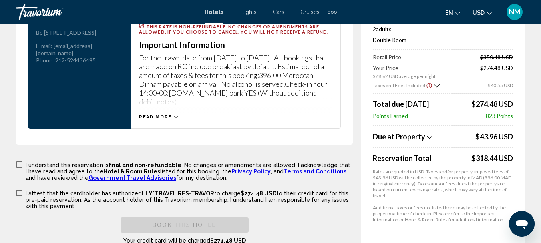
scroll to position [1186, 0]
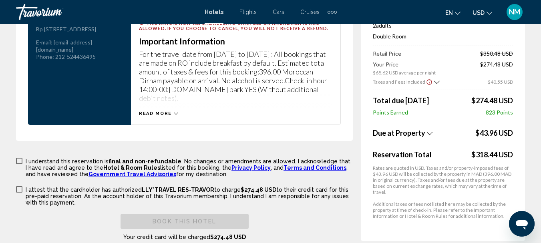
type input "*****"
click at [153, 111] on span "Read more" at bounding box center [155, 113] width 33 height 5
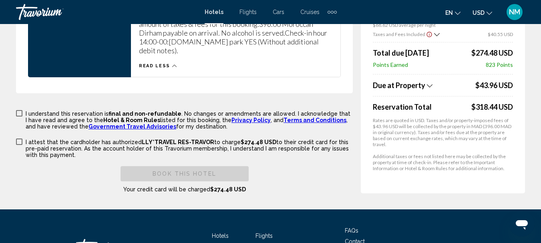
scroll to position [1234, 0]
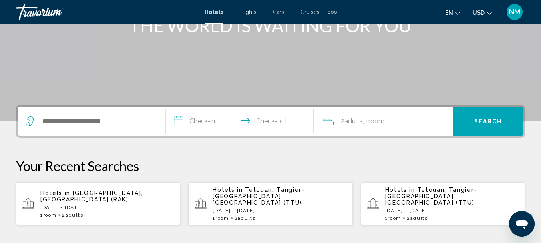
scroll to position [122, 0]
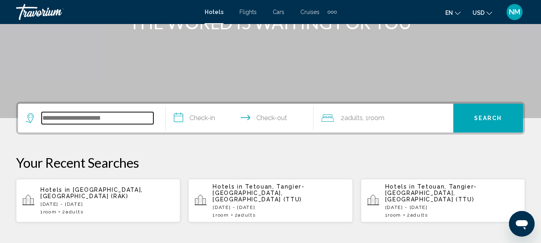
click at [72, 115] on input "Search widget" at bounding box center [98, 118] width 112 height 12
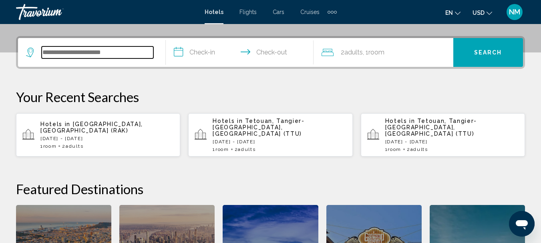
scroll to position [198, 0]
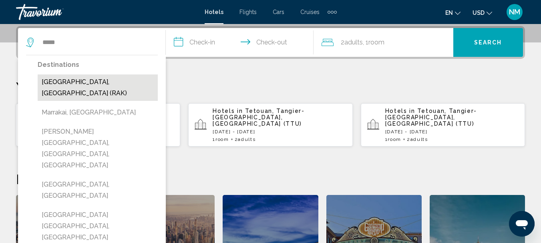
click at [78, 85] on button "[GEOGRAPHIC_DATA], [GEOGRAPHIC_DATA] (RAK)" at bounding box center [98, 87] width 120 height 26
type input "**********"
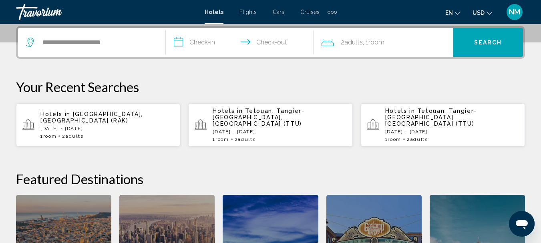
click at [219, 43] on input "**********" at bounding box center [241, 43] width 151 height 31
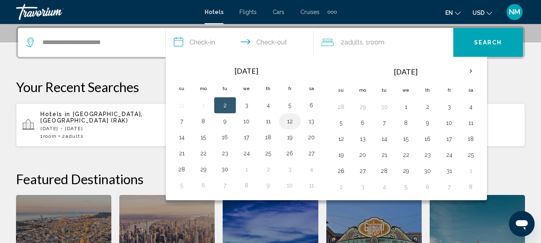
click at [289, 123] on button "12" at bounding box center [289, 121] width 13 height 11
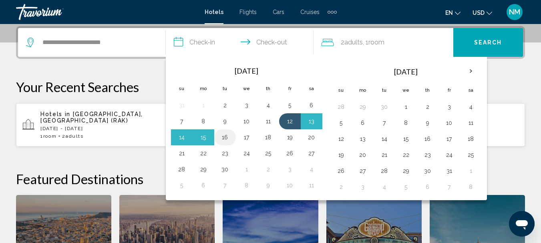
click at [230, 135] on button "16" at bounding box center [224, 137] width 13 height 11
type input "**********"
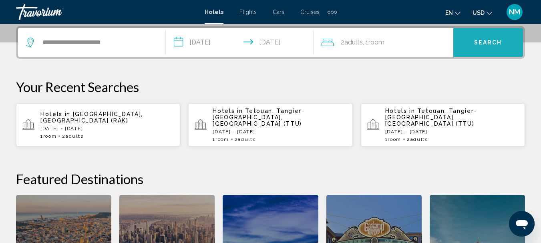
click at [495, 40] on span "Search" at bounding box center [488, 43] width 28 height 6
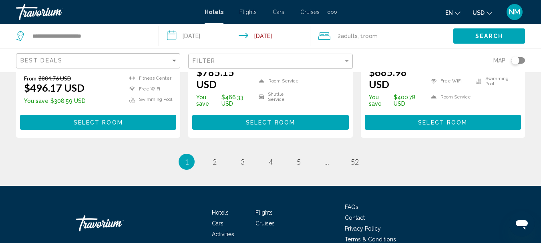
scroll to position [1198, 0]
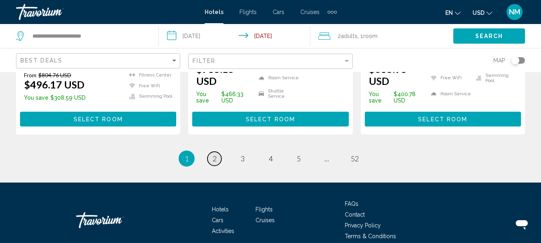
click at [214, 154] on span "2" at bounding box center [214, 158] width 4 height 9
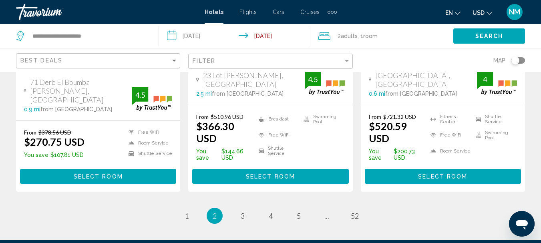
scroll to position [1161, 0]
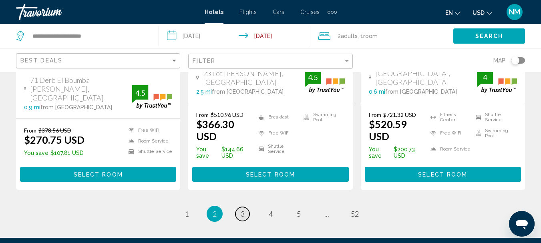
click at [245, 207] on link "page 3" at bounding box center [242, 214] width 14 height 14
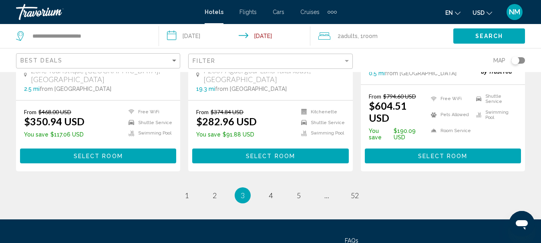
scroll to position [1154, 0]
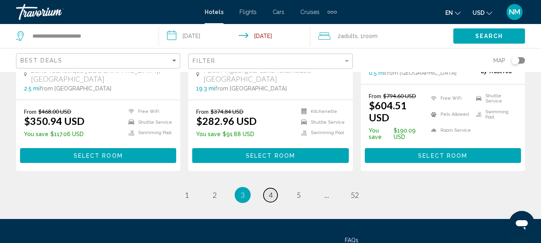
click at [271, 190] on span "4" at bounding box center [270, 194] width 4 height 9
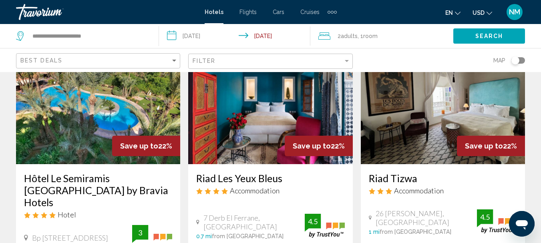
scroll to position [389, 0]
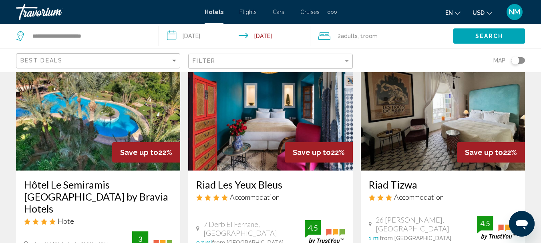
click at [77, 178] on h3 "Hôtel Le Semiramis [GEOGRAPHIC_DATA] by Bravia Hotels" at bounding box center [98, 196] width 148 height 36
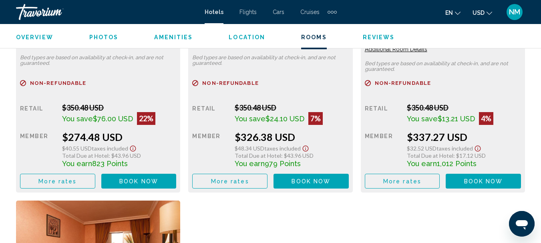
scroll to position [1348, 0]
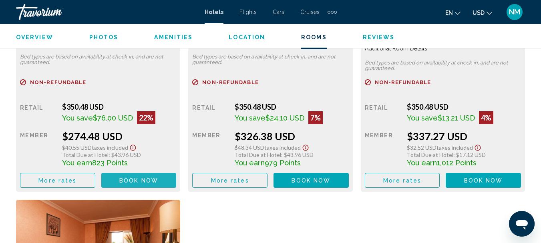
click at [145, 177] on span "Book now" at bounding box center [138, 180] width 39 height 6
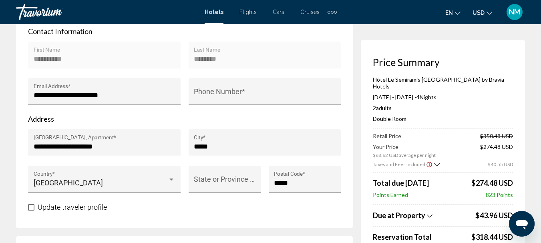
scroll to position [309, 0]
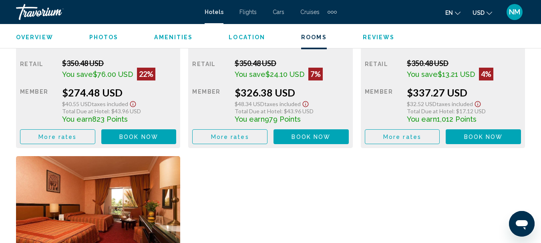
scroll to position [1392, 0]
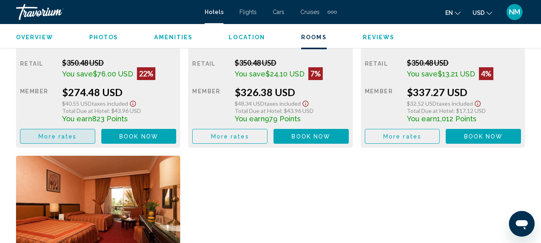
click at [80, 129] on button "More rates" at bounding box center [57, 136] width 75 height 15
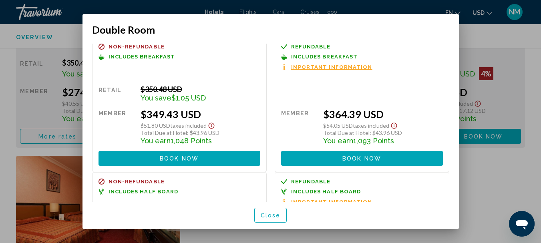
scroll to position [0, 0]
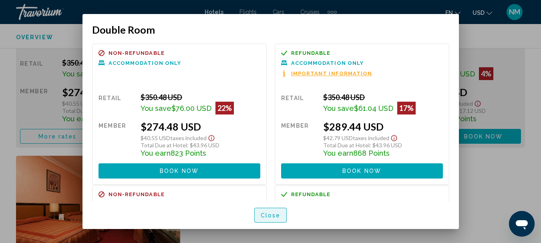
click at [277, 211] on button "Close" at bounding box center [270, 215] width 33 height 15
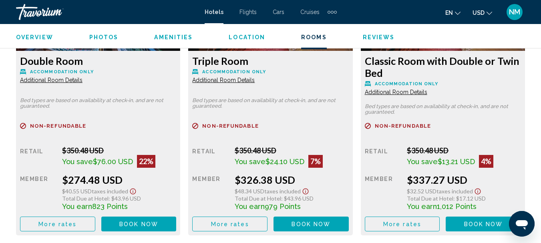
scroll to position [1304, 0]
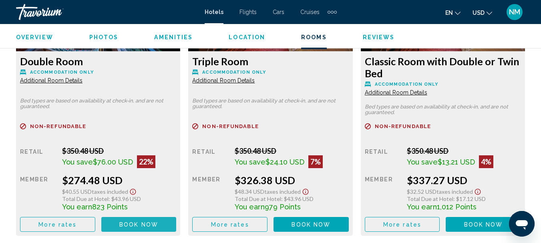
click at [149, 217] on button "Book now No longer available" at bounding box center [138, 224] width 75 height 15
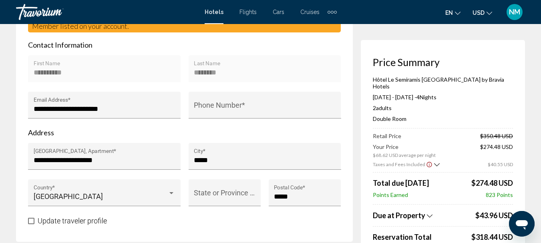
scroll to position [285, 0]
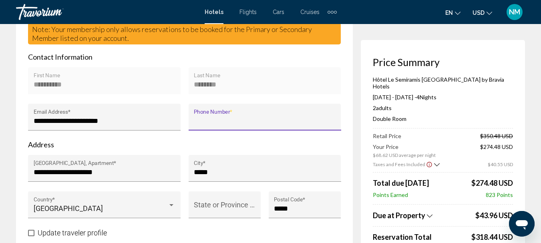
click at [240, 117] on input "Phone Number *" at bounding box center [265, 121] width 142 height 8
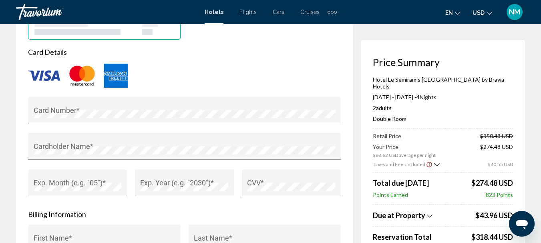
scroll to position [721, 0]
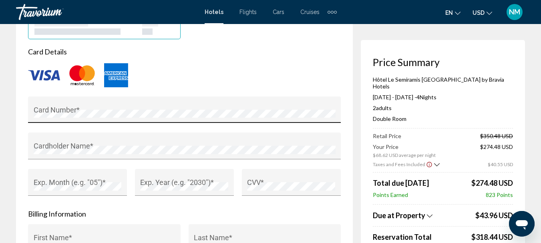
type input "**********"
click at [202, 113] on div "Card Number *" at bounding box center [185, 112] width 302 height 21
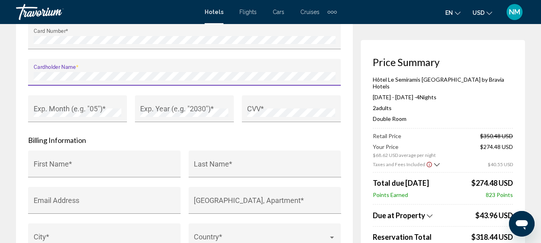
scroll to position [796, 0]
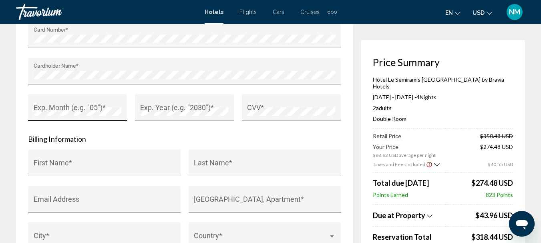
click at [97, 108] on div "Exp. Month (e.g. "05") *" at bounding box center [78, 110] width 88 height 21
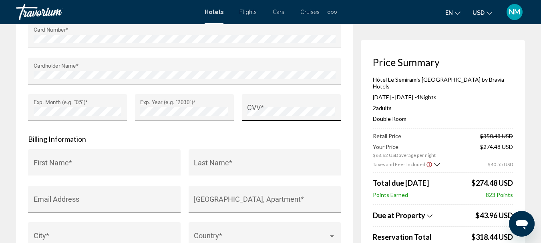
click at [256, 100] on div "CVV *" at bounding box center [291, 110] width 88 height 21
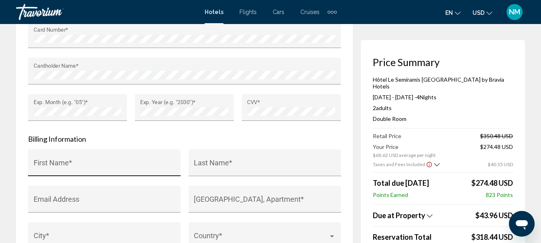
click at [147, 155] on div "First Name *" at bounding box center [105, 165] width 142 height 21
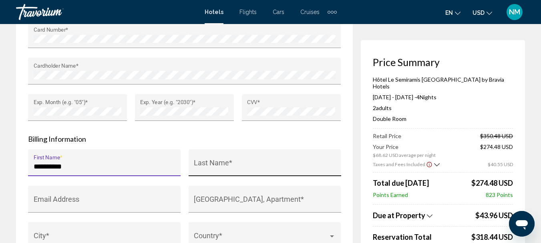
type input "**********"
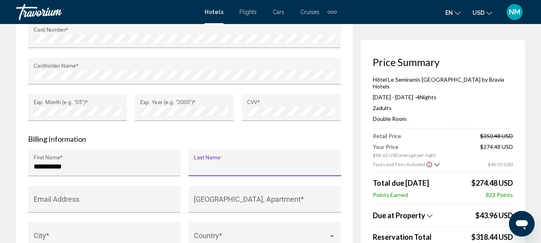
click at [220, 162] on input "Last Name *" at bounding box center [265, 166] width 142 height 8
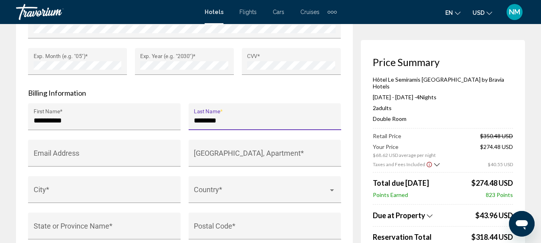
scroll to position [855, 0]
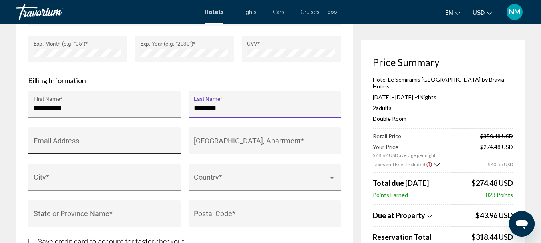
type input "********"
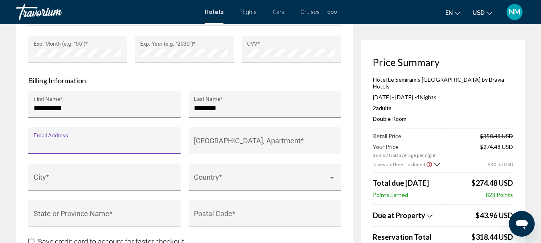
click at [125, 140] on input "Email Address" at bounding box center [105, 144] width 142 height 8
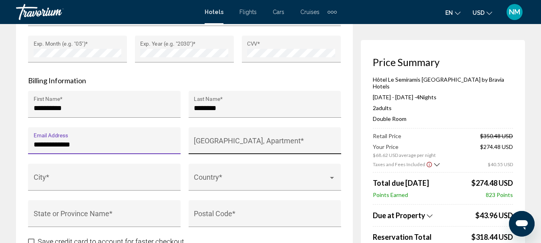
type input "**********"
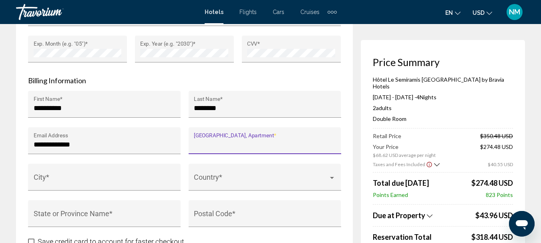
click at [224, 140] on input "House Number, Street, Apartment *" at bounding box center [265, 144] width 142 height 8
type input "**********"
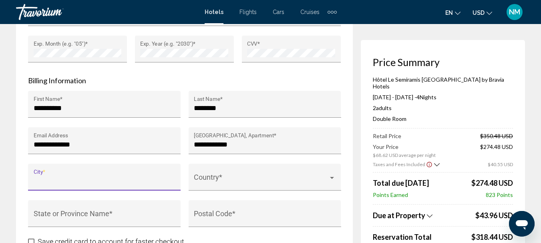
click at [148, 177] on input "City *" at bounding box center [105, 181] width 142 height 8
type input "******"
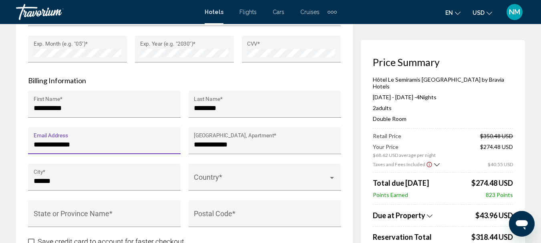
click at [122, 140] on input "**********" at bounding box center [105, 144] width 142 height 8
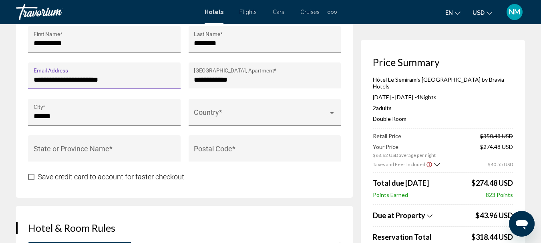
scroll to position [920, 0]
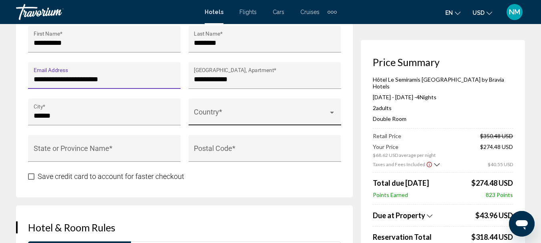
type input "**********"
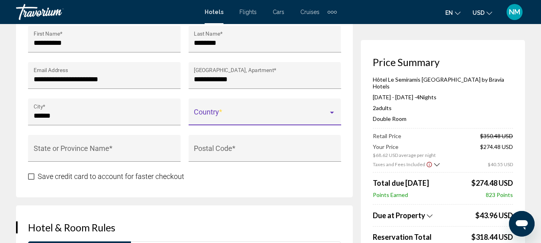
click at [230, 112] on span "Main content" at bounding box center [261, 116] width 134 height 8
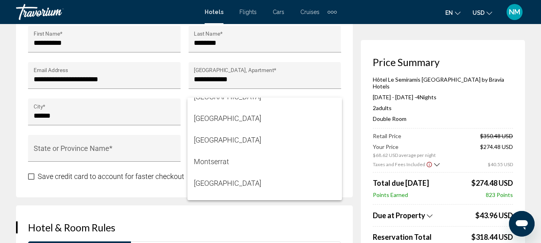
scroll to position [3233, 0]
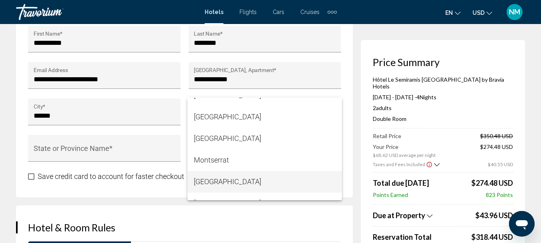
click at [230, 177] on span "[GEOGRAPHIC_DATA]" at bounding box center [265, 182] width 142 height 22
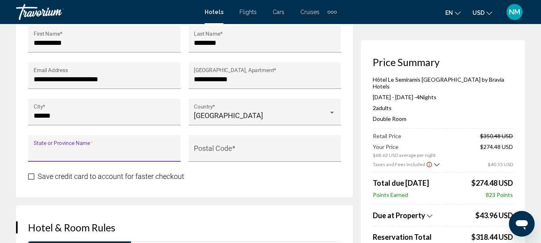
click at [154, 148] on input "State or Province Name *" at bounding box center [105, 152] width 142 height 8
type input "**********"
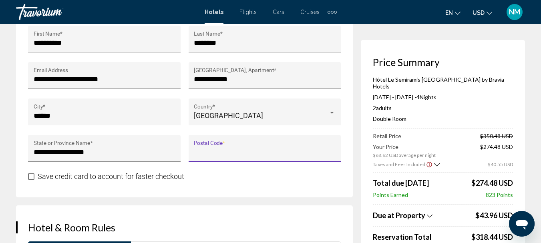
click at [237, 148] on input "Postal Code *" at bounding box center [265, 152] width 142 height 8
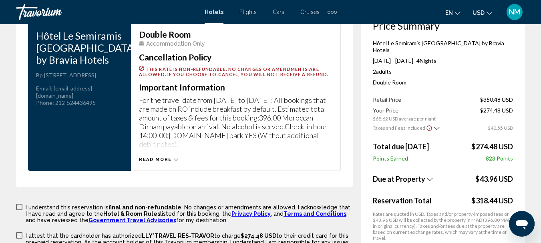
scroll to position [1140, 0]
type input "*****"
click at [168, 156] on span "Read more" at bounding box center [155, 158] width 33 height 5
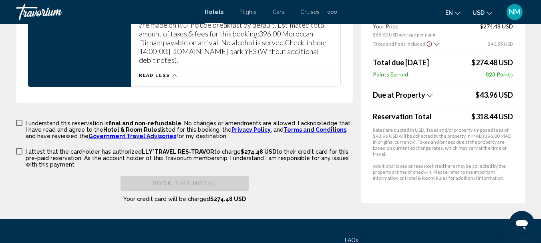
scroll to position [1228, 0]
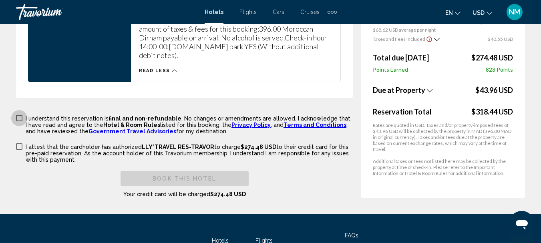
click at [18, 115] on span "Main content" at bounding box center [19, 118] width 6 height 6
click at [19, 143] on span "Main content" at bounding box center [19, 146] width 6 height 6
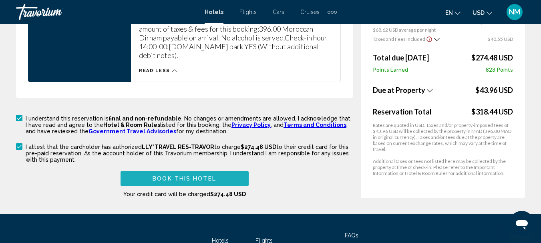
click at [177, 176] on span "Book this hotel" at bounding box center [184, 179] width 64 height 6
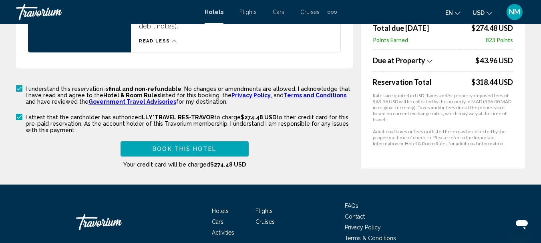
scroll to position [1258, 0]
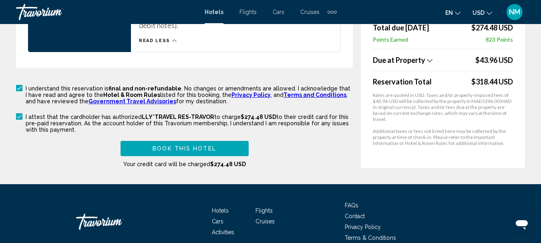
type input "*****"
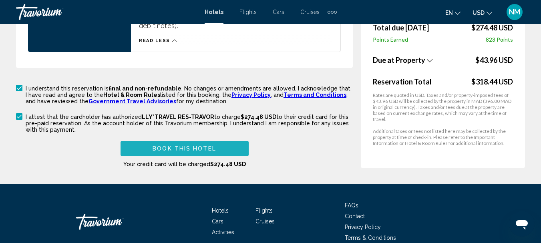
click at [221, 141] on button "Book this hotel" at bounding box center [184, 148] width 128 height 15
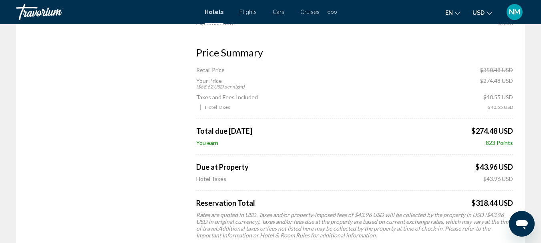
scroll to position [450, 0]
click at [517, 12] on span "NM" at bounding box center [514, 12] width 11 height 8
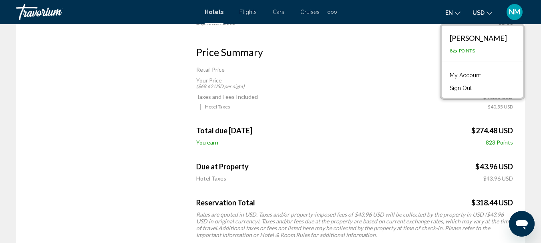
click at [217, 11] on span "Hotels" at bounding box center [213, 12] width 19 height 6
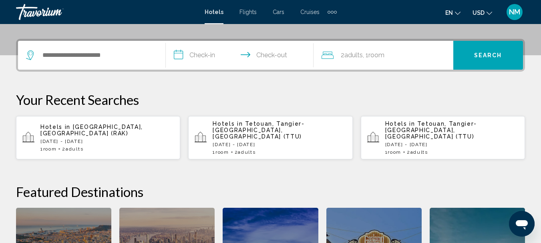
scroll to position [185, 0]
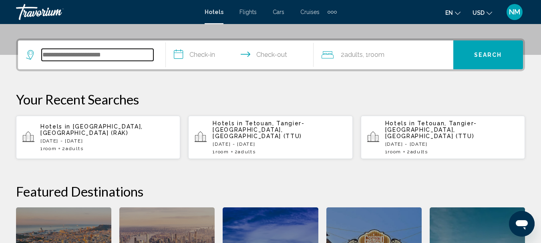
click at [90, 54] on input "Search widget" at bounding box center [98, 55] width 112 height 12
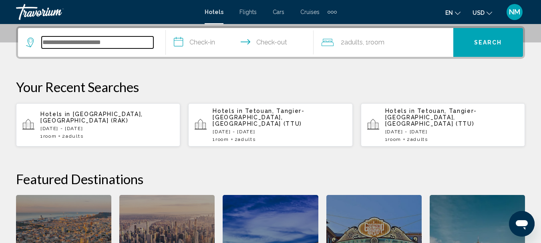
click at [87, 40] on input "Search widget" at bounding box center [98, 42] width 112 height 12
type input "**"
click at [87, 40] on input "**" at bounding box center [98, 42] width 112 height 12
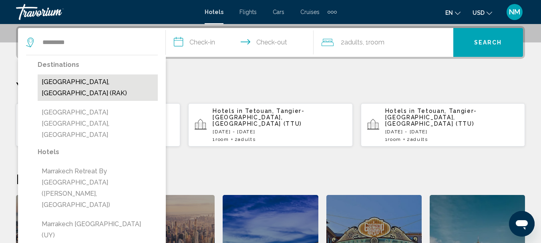
click at [104, 86] on button "[GEOGRAPHIC_DATA], [GEOGRAPHIC_DATA] (RAK)" at bounding box center [98, 87] width 120 height 26
type input "**********"
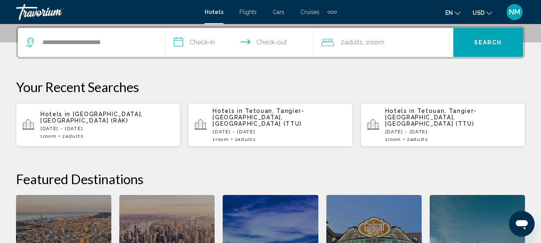
click at [228, 42] on input "**********" at bounding box center [241, 43] width 151 height 31
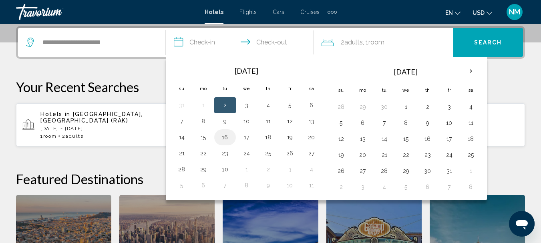
click at [222, 133] on button "16" at bounding box center [224, 137] width 13 height 11
click at [244, 136] on button "17" at bounding box center [246, 137] width 13 height 11
type input "**********"
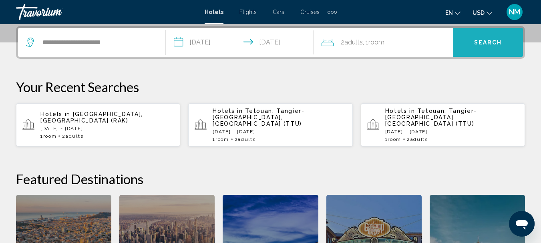
click at [485, 38] on button "Search" at bounding box center [488, 42] width 70 height 29
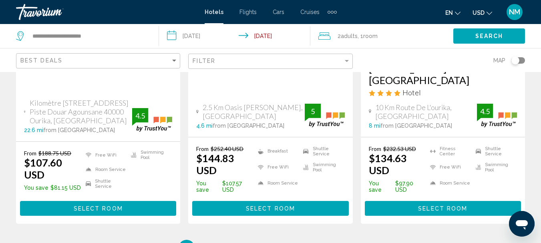
scroll to position [1202, 0]
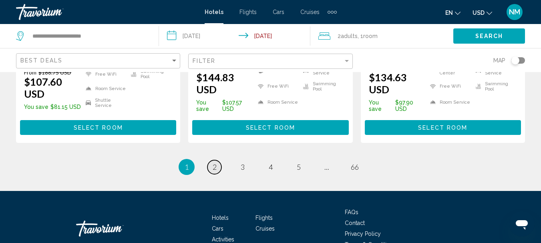
click at [215, 162] on span "2" at bounding box center [214, 166] width 4 height 9
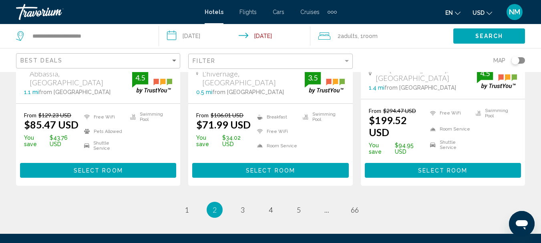
scroll to position [1136, 0]
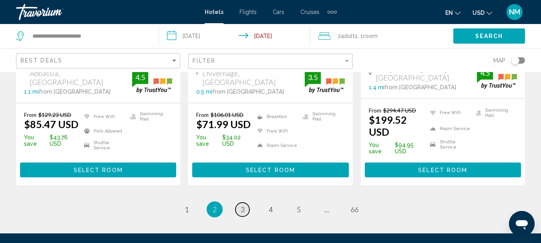
click at [240, 205] on span "3" at bounding box center [242, 209] width 4 height 9
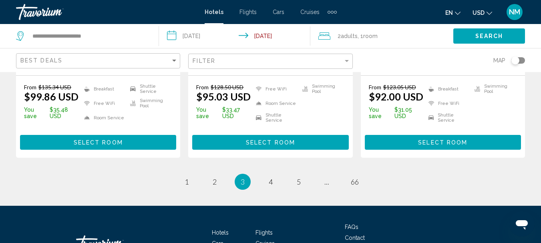
scroll to position [1148, 0]
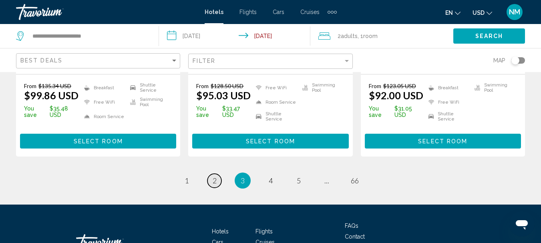
click at [216, 174] on link "page 2" at bounding box center [214, 181] width 14 height 14
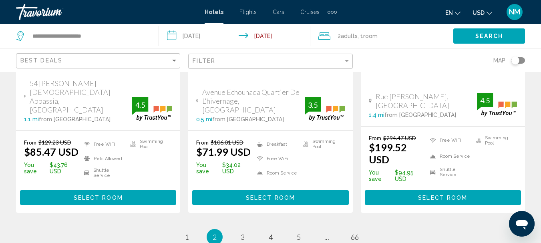
scroll to position [1113, 0]
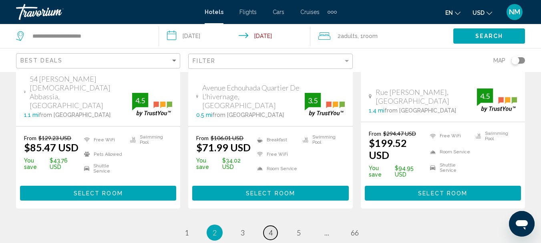
click at [268, 228] on span "4" at bounding box center [270, 232] width 4 height 9
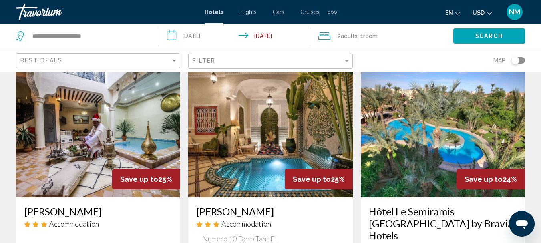
scroll to position [31, 0]
click at [413, 211] on h3 "Hôtel Le Semiramis [GEOGRAPHIC_DATA] by Bravia Hotels" at bounding box center [443, 223] width 148 height 36
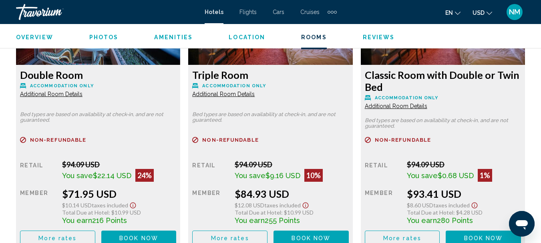
scroll to position [1324, 0]
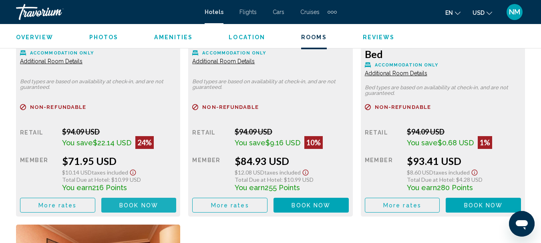
click at [139, 202] on span "Book now" at bounding box center [138, 205] width 39 height 6
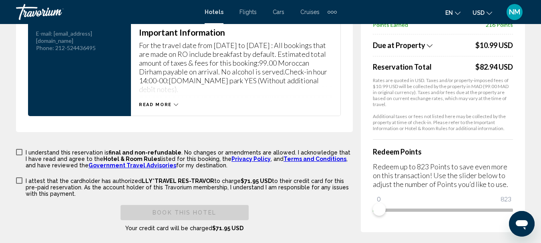
scroll to position [1213, 0]
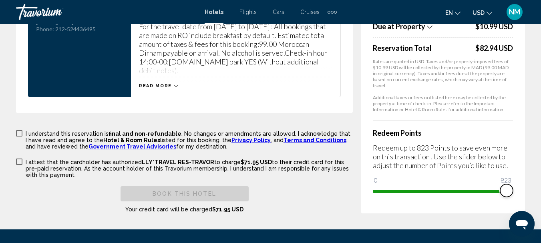
drag, startPoint x: 380, startPoint y: 184, endPoint x: 530, endPoint y: 178, distance: 150.6
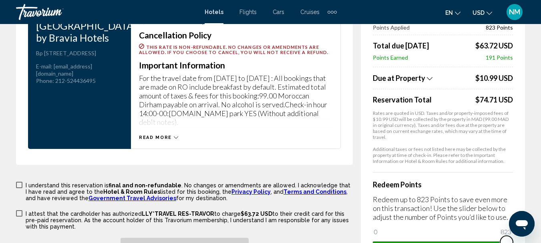
scroll to position [1161, 0]
click at [20, 210] on span "Main content" at bounding box center [19, 213] width 6 height 6
click at [19, 182] on span "Main content" at bounding box center [19, 185] width 6 height 6
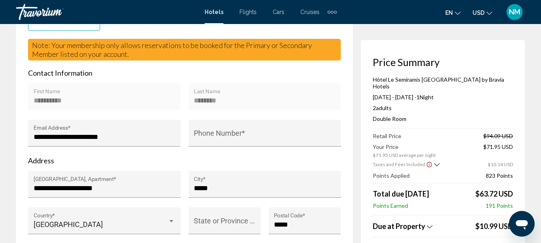
scroll to position [268, 0]
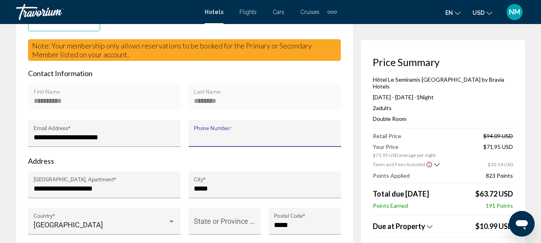
click at [212, 133] on input "Phone Number *" at bounding box center [265, 137] width 142 height 8
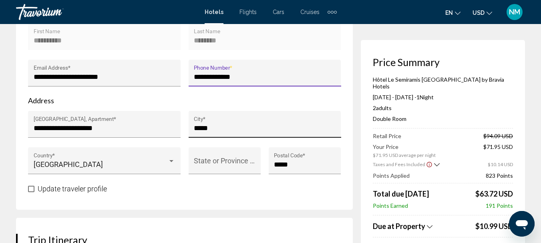
scroll to position [329, 0]
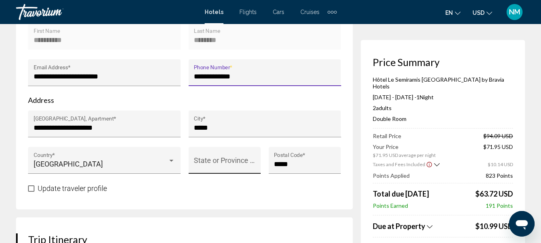
type input "**********"
click at [226, 152] on div "State or Province Name *" at bounding box center [224, 162] width 61 height 21
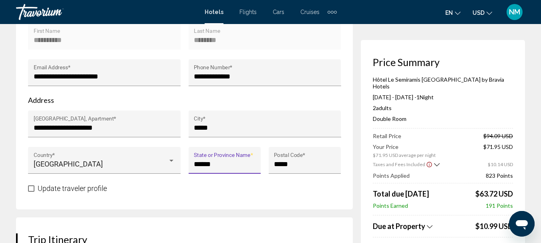
type input "*****"
click at [233, 183] on div "Update traveler profile" at bounding box center [184, 188] width 312 height 10
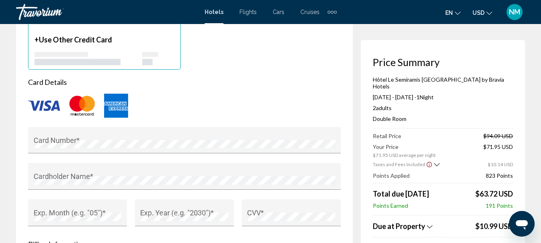
scroll to position [691, 0]
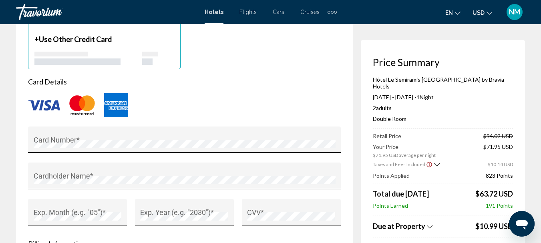
click at [207, 141] on div "Card Number *" at bounding box center [185, 142] width 302 height 21
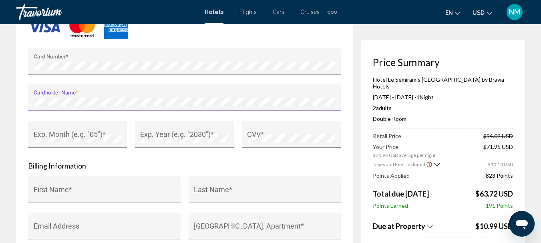
scroll to position [770, 0]
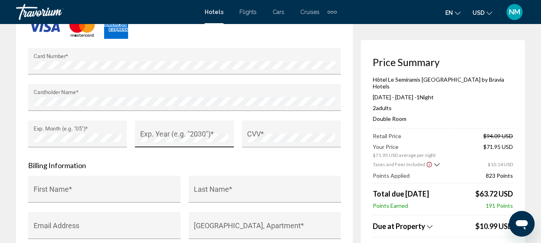
click at [176, 126] on div "Exp. Year (e.g. "2030") *" at bounding box center [184, 136] width 88 height 21
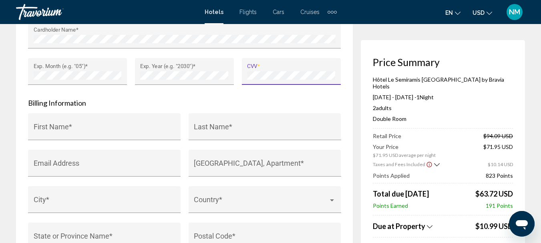
scroll to position [841, 0]
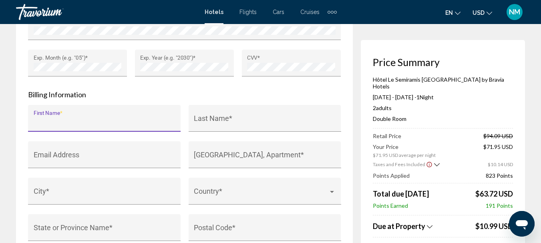
click at [133, 118] on input "First Name *" at bounding box center [105, 122] width 142 height 8
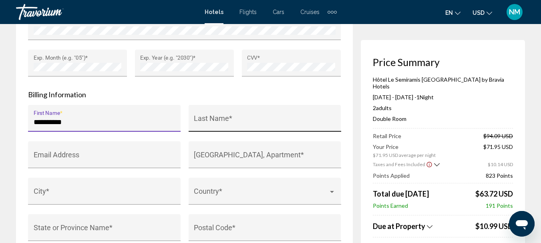
type input "**********"
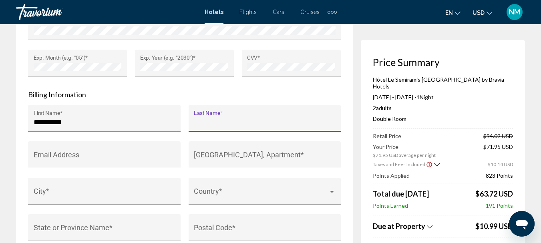
click at [206, 118] on input "Last Name *" at bounding box center [265, 122] width 142 height 8
type input "********"
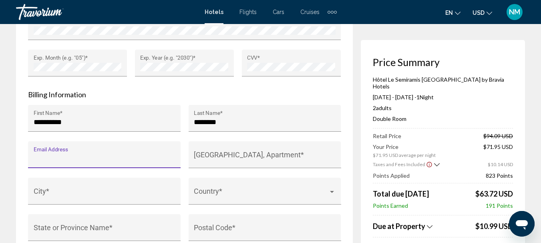
click at [167, 154] on input "Email Address" at bounding box center [105, 158] width 142 height 8
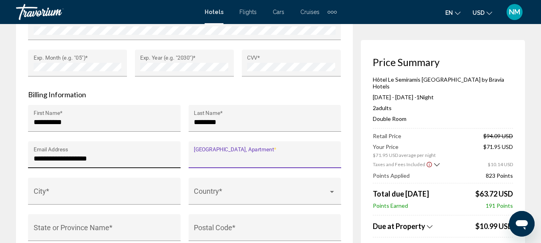
click at [167, 154] on input "**********" at bounding box center [105, 158] width 142 height 8
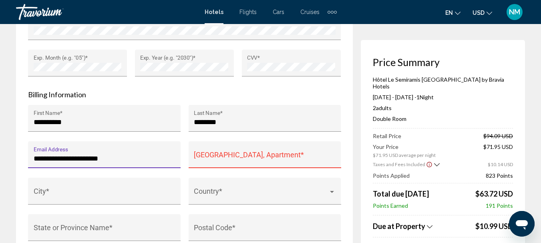
type input "**********"
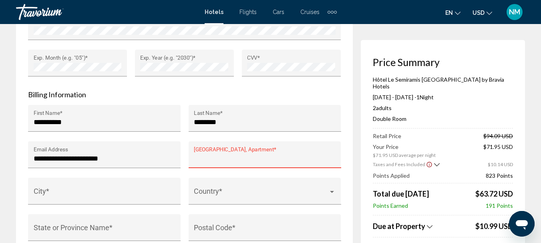
click at [241, 154] on input "House Number, Street, Apartment *" at bounding box center [265, 158] width 142 height 8
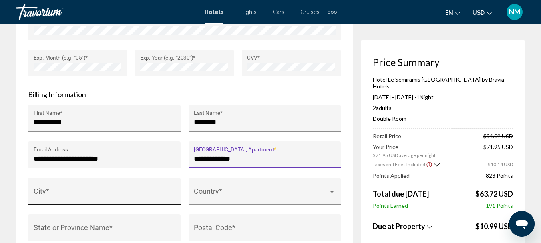
type input "**********"
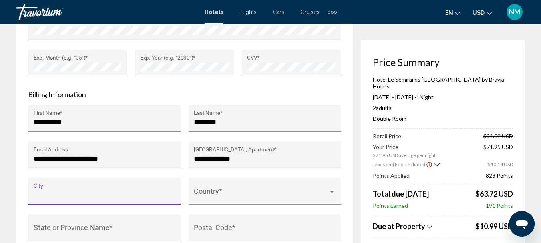
click at [138, 192] on input "City *" at bounding box center [105, 195] width 142 height 8
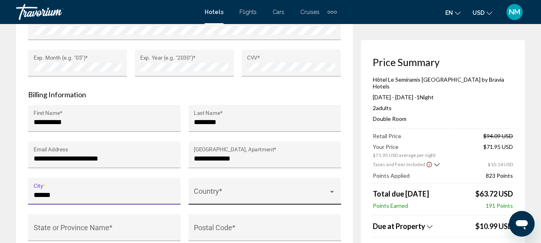
type input "******"
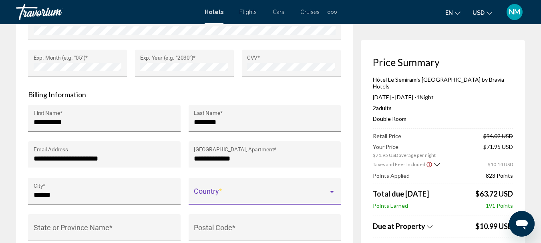
click at [224, 191] on span "Main content" at bounding box center [261, 195] width 134 height 8
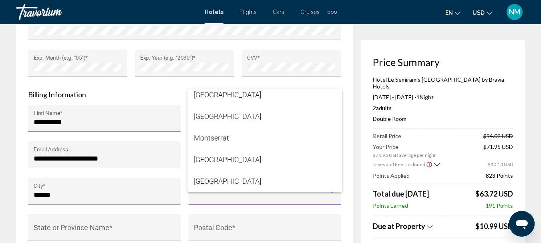
scroll to position [3247, 0]
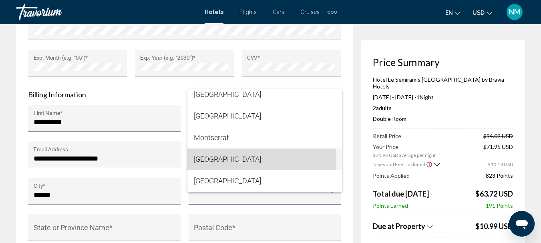
click at [241, 159] on span "[GEOGRAPHIC_DATA]" at bounding box center [265, 159] width 142 height 22
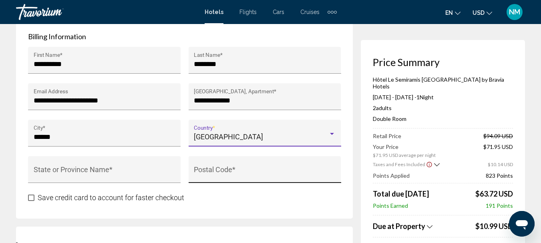
scroll to position [902, 0]
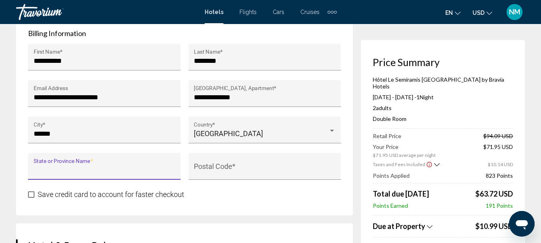
click at [130, 166] on input "State or Province Name *" at bounding box center [105, 170] width 142 height 8
type input "**********"
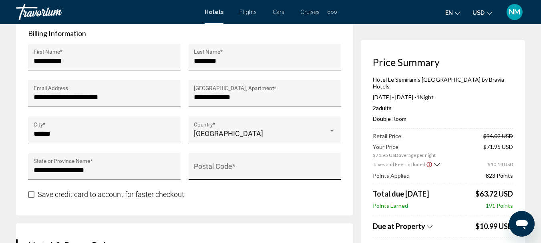
click at [224, 158] on div "Postal Code *" at bounding box center [265, 168] width 142 height 21
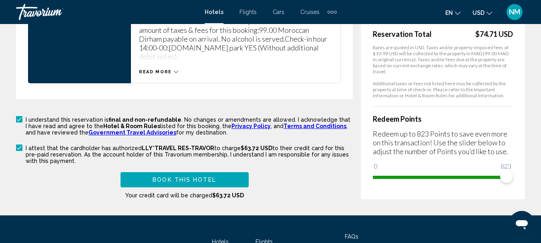
scroll to position [1228, 0]
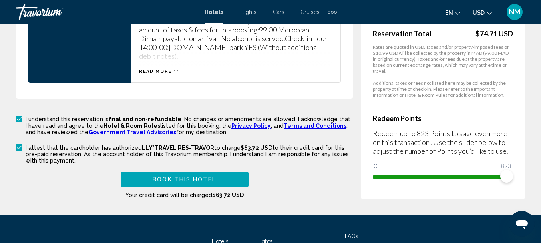
type input "*****"
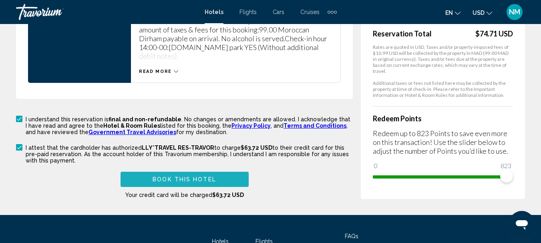
click at [186, 176] on span "Book this hotel" at bounding box center [184, 179] width 64 height 6
